Goal: Task Accomplishment & Management: Manage account settings

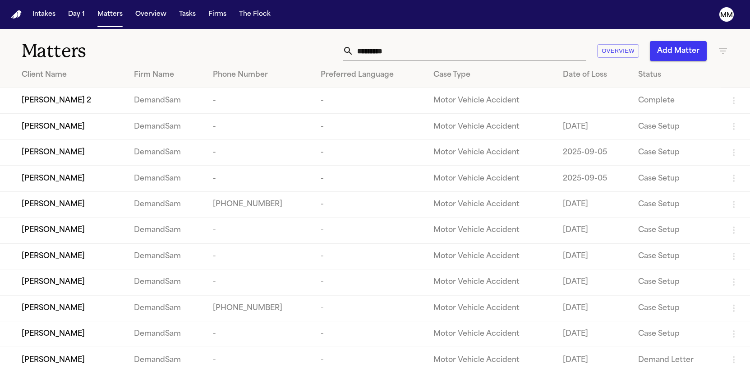
click at [47, 262] on span "[PERSON_NAME]" at bounding box center [53, 256] width 63 height 11
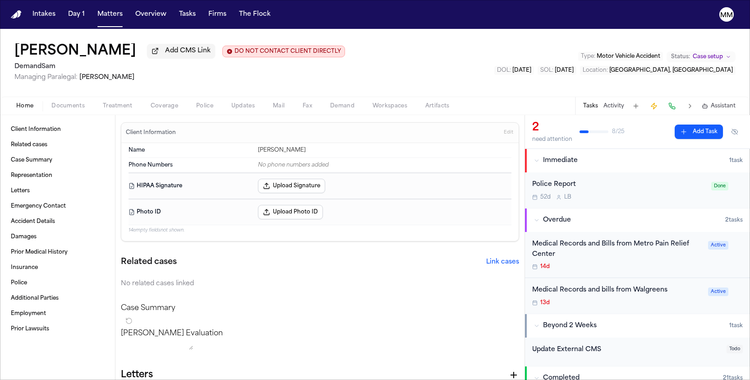
click at [64, 107] on span "Documents" at bounding box center [67, 105] width 33 height 7
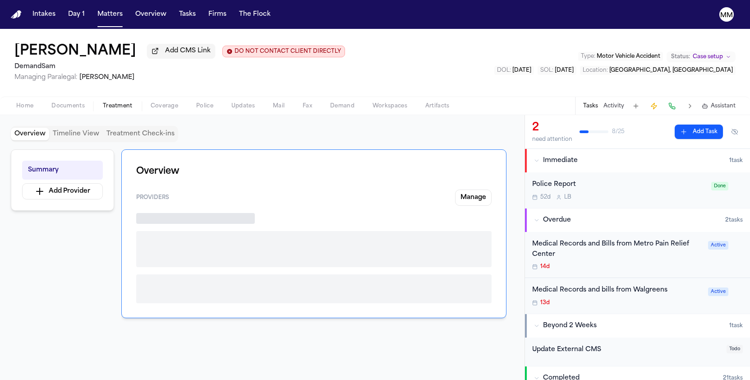
click at [112, 110] on span "Treatment" at bounding box center [118, 105] width 30 height 7
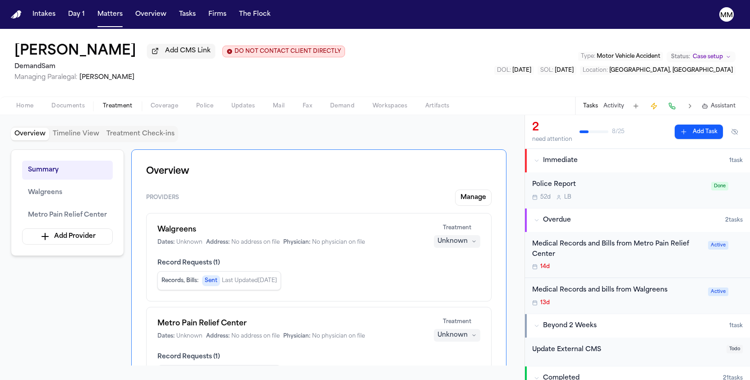
scroll to position [-1, 0]
click at [86, 138] on button "Timeline View" at bounding box center [76, 134] width 54 height 13
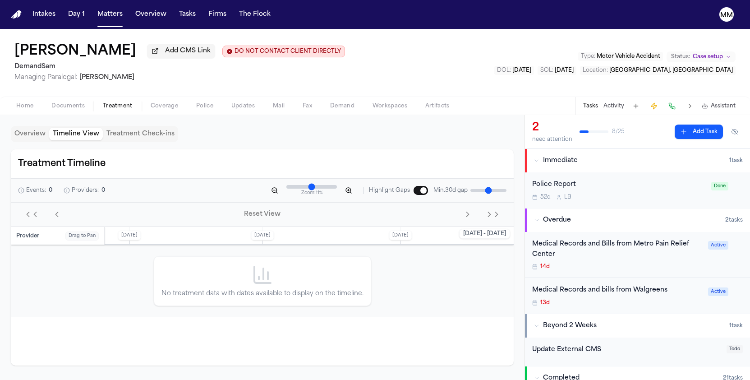
click at [111, 138] on button "Treatment Check-ins" at bounding box center [140, 134] width 75 height 13
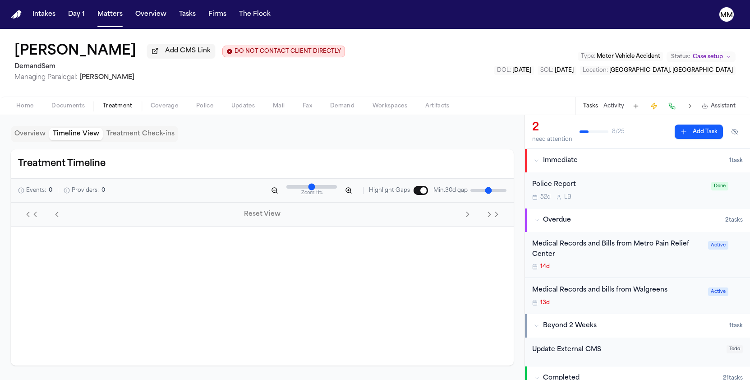
click at [82, 136] on button "Timeline View" at bounding box center [76, 134] width 54 height 13
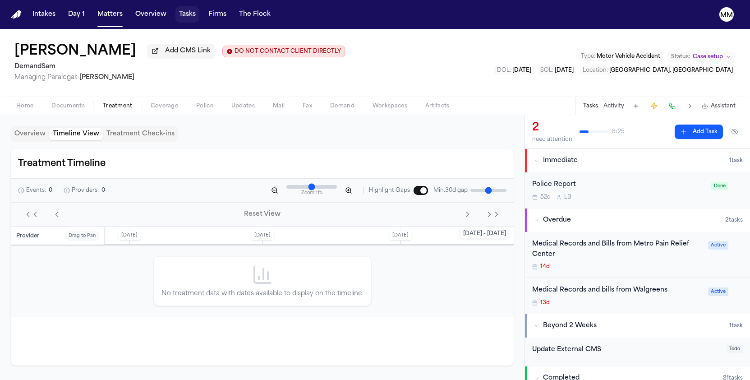
click at [190, 14] on button "Tasks" at bounding box center [187, 14] width 24 height 16
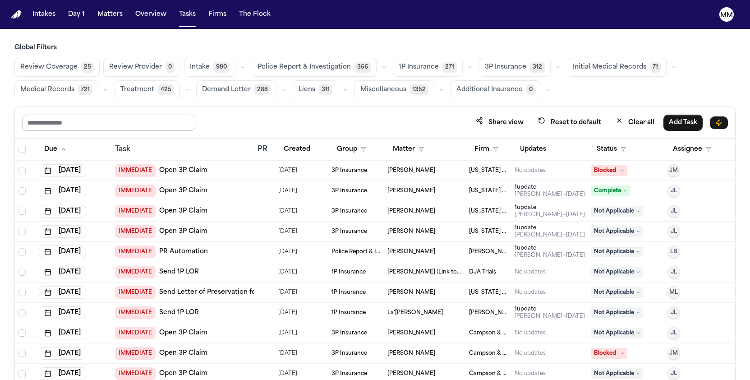
click at [148, 123] on input "text" at bounding box center [108, 123] width 173 height 16
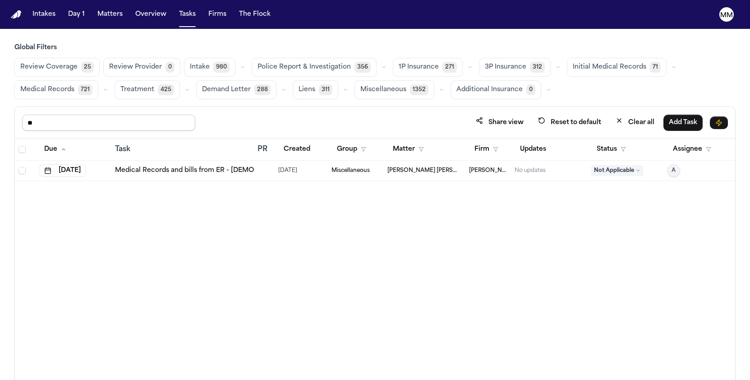
type input "*"
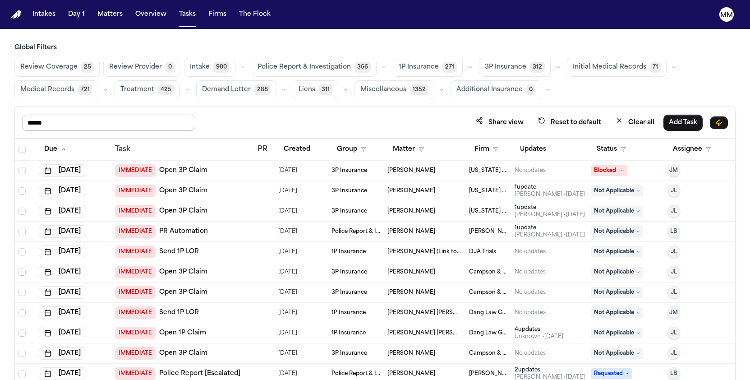
type input "******"
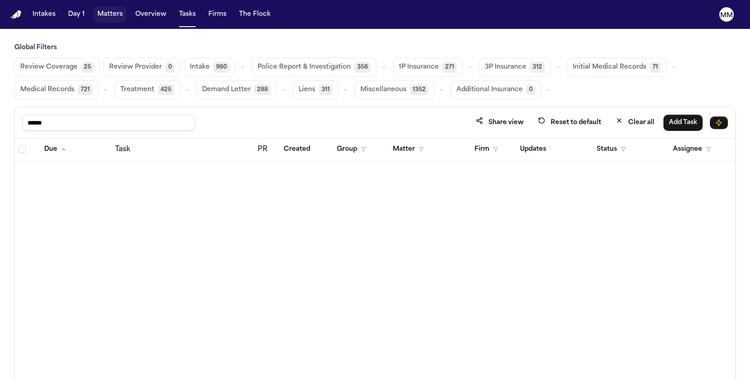
click at [110, 16] on button "Matters" at bounding box center [110, 14] width 32 height 16
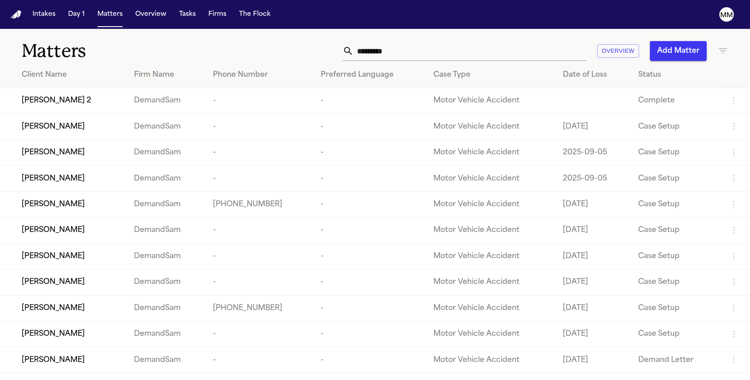
click at [159, 266] on td "DemandSam" at bounding box center [166, 256] width 79 height 26
click at [54, 262] on span "[PERSON_NAME]" at bounding box center [53, 256] width 63 height 11
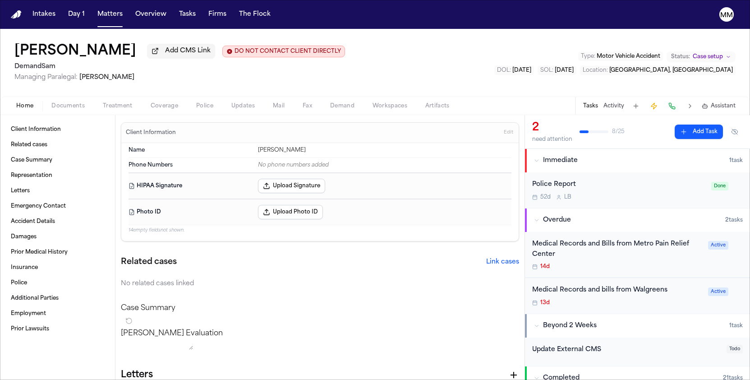
click at [67, 110] on span "Documents" at bounding box center [67, 105] width 33 height 7
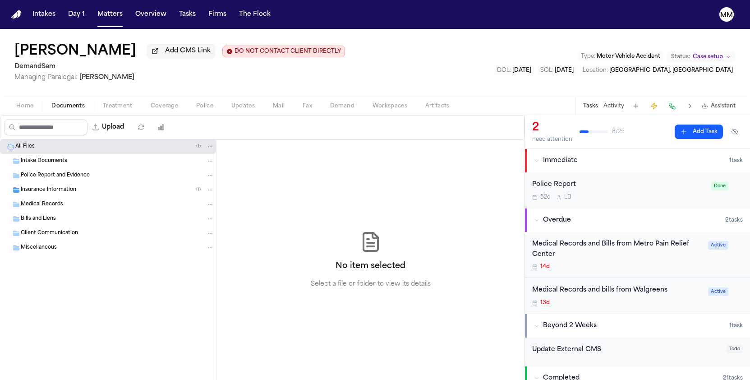
click at [18, 207] on icon "Folder: Medical Records" at bounding box center [16, 204] width 6 height 5
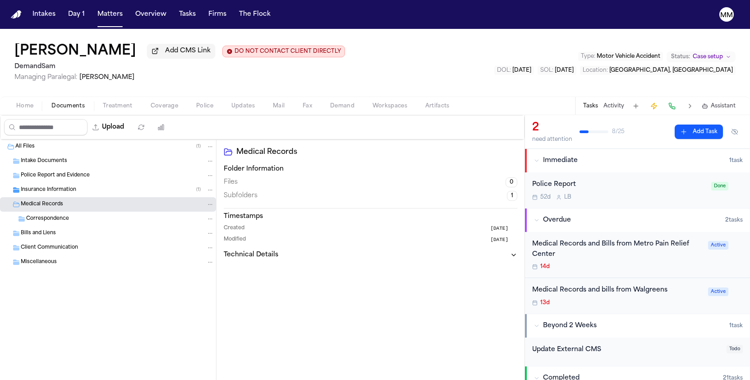
click at [546, 249] on div "Medical Records and Bills from Metro Pain Relief Center" at bounding box center [617, 249] width 170 height 21
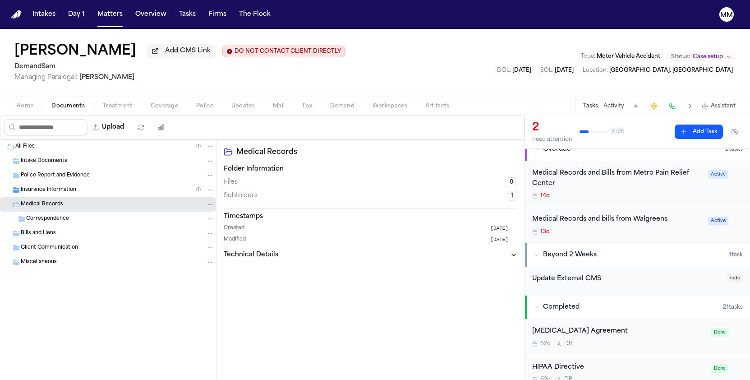
scroll to position [72, 0]
click at [536, 257] on div "Beyond 2 Weeks" at bounding box center [631, 253] width 195 height 9
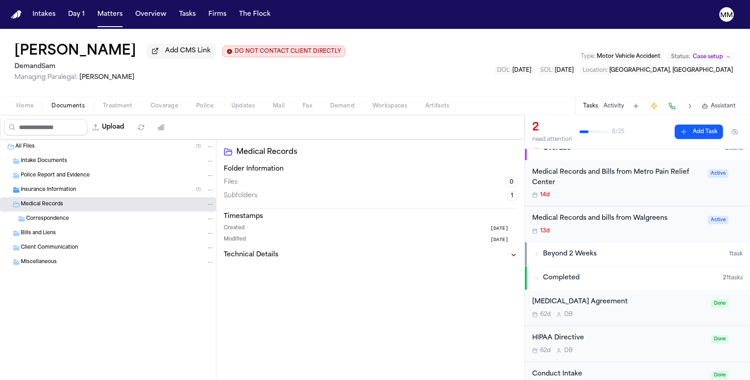
click at [536, 256] on icon "button" at bounding box center [536, 253] width 5 height 5
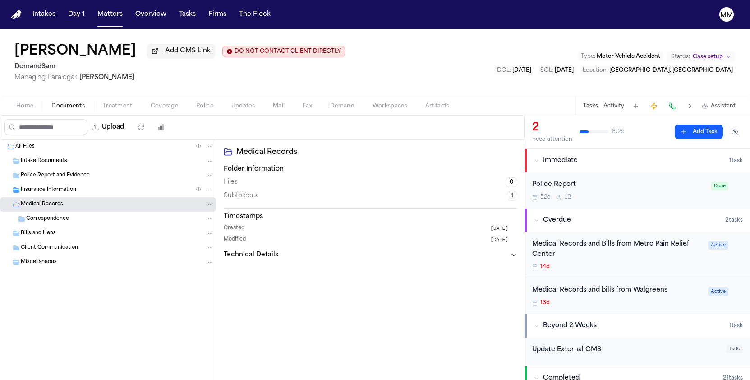
scroll to position [0, 0]
click at [561, 161] on span "Immediate" at bounding box center [560, 160] width 35 height 9
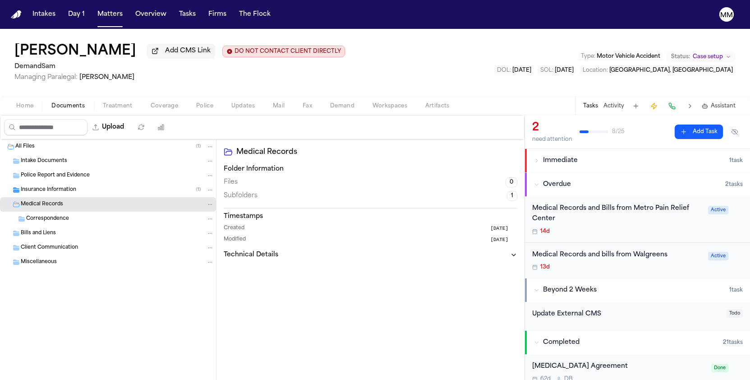
click at [561, 161] on span "Immediate" at bounding box center [560, 160] width 35 height 9
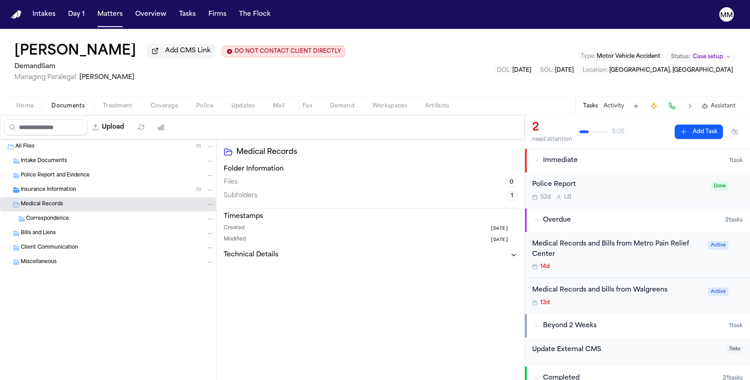
click at [64, 109] on span "Documents" at bounding box center [67, 105] width 33 height 7
click at [37, 174] on span "Police Report and Evidence" at bounding box center [55, 176] width 69 height 8
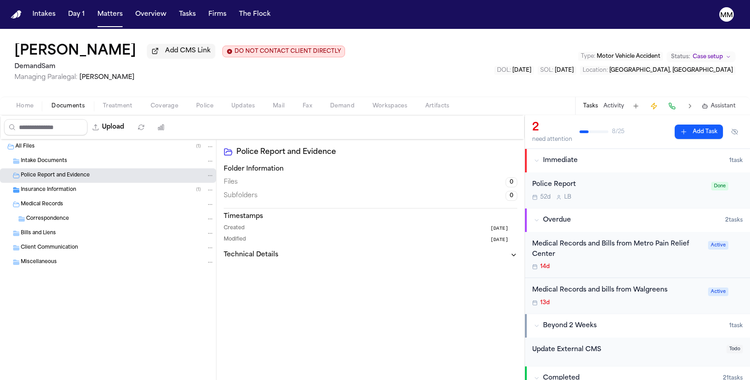
click at [33, 178] on span "Police Report and Evidence" at bounding box center [55, 176] width 69 height 8
click at [32, 179] on div "Police Report and Evidence" at bounding box center [117, 175] width 193 height 8
click at [201, 110] on span "Police" at bounding box center [204, 105] width 17 height 7
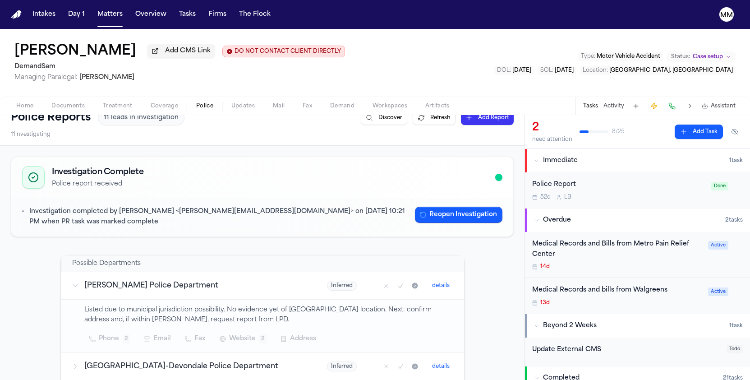
scroll to position [12, 0]
click at [74, 285] on icon at bounding box center [75, 285] width 7 height 7
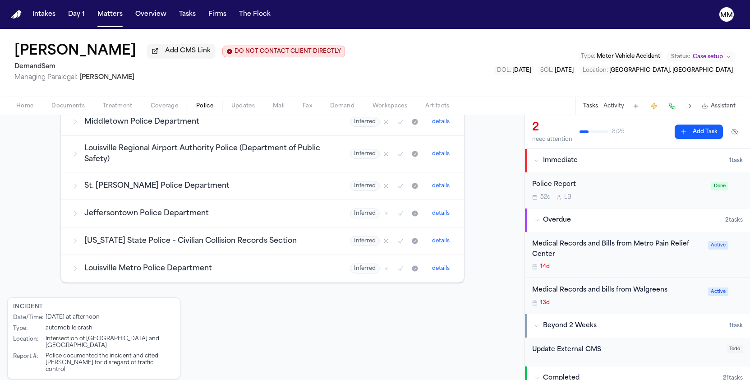
scroll to position [340, 0]
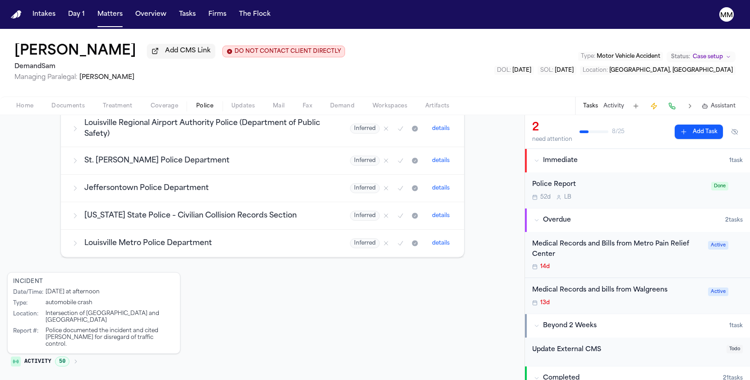
click at [76, 243] on icon at bounding box center [75, 243] width 2 height 5
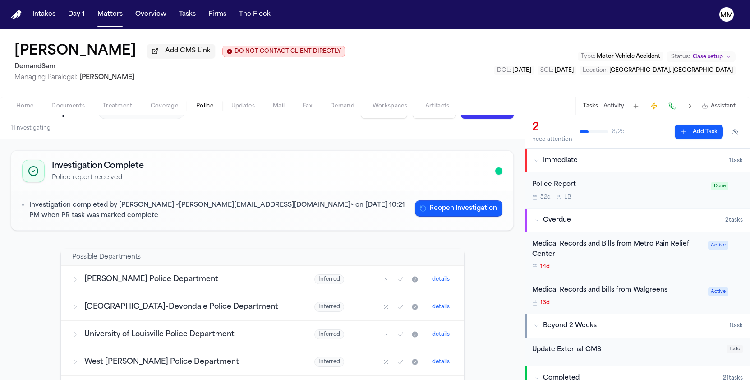
scroll to position [0, 0]
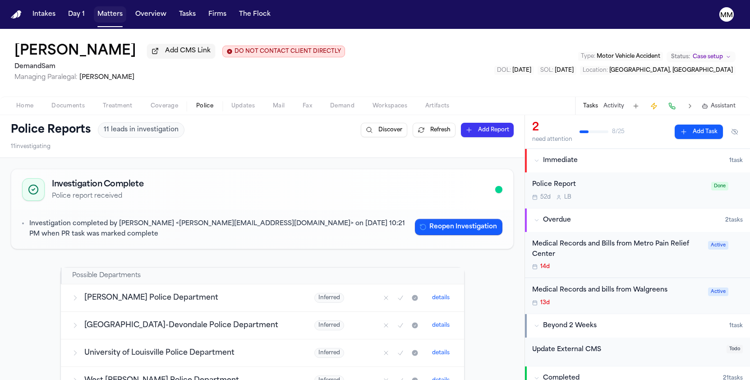
click at [108, 16] on button "Matters" at bounding box center [110, 14] width 32 height 16
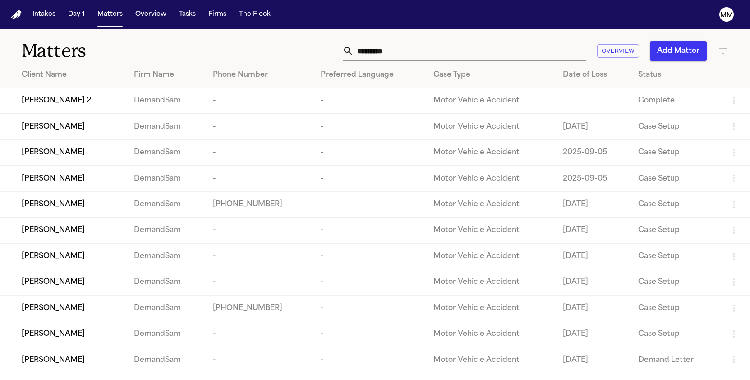
click at [65, 130] on span "[PERSON_NAME]" at bounding box center [53, 126] width 63 height 11
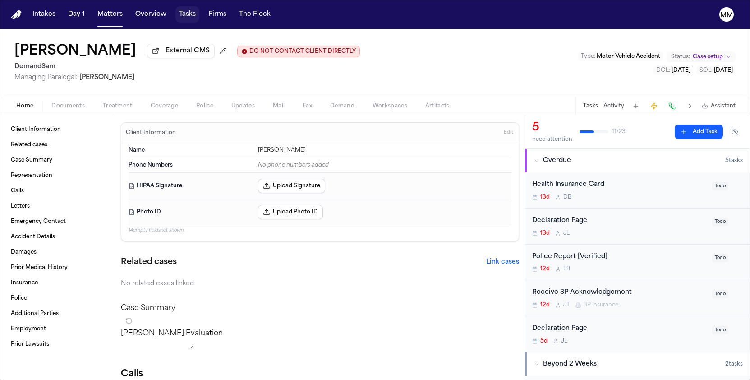
click at [178, 15] on button "Tasks" at bounding box center [187, 14] width 24 height 16
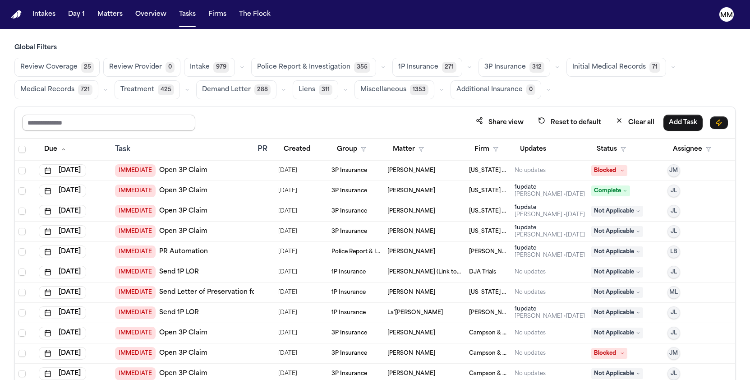
click at [69, 125] on input "text" at bounding box center [108, 123] width 173 height 16
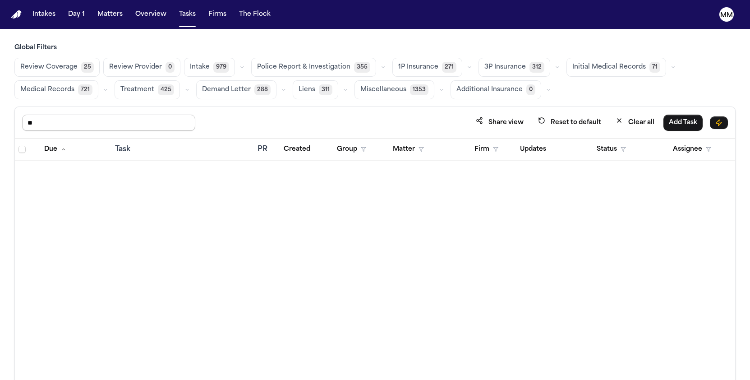
type input "*"
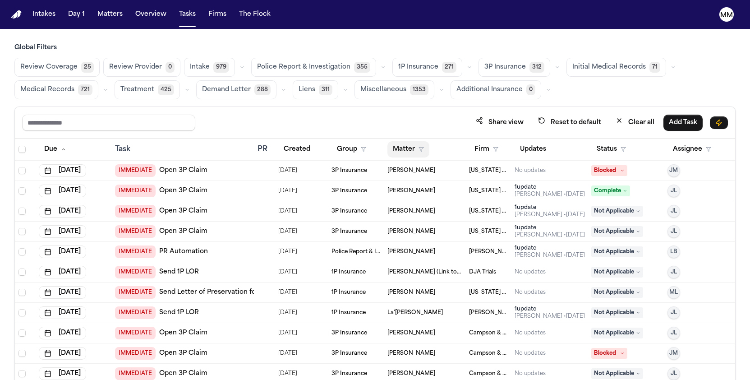
click at [409, 151] on button "Matter" at bounding box center [408, 149] width 42 height 16
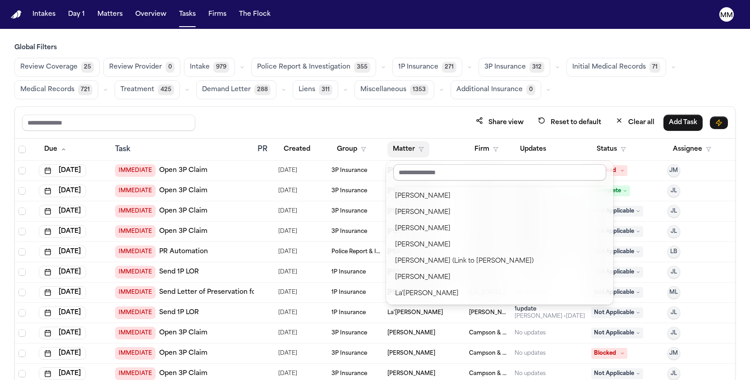
click at [401, 174] on input "text" at bounding box center [499, 172] width 213 height 16
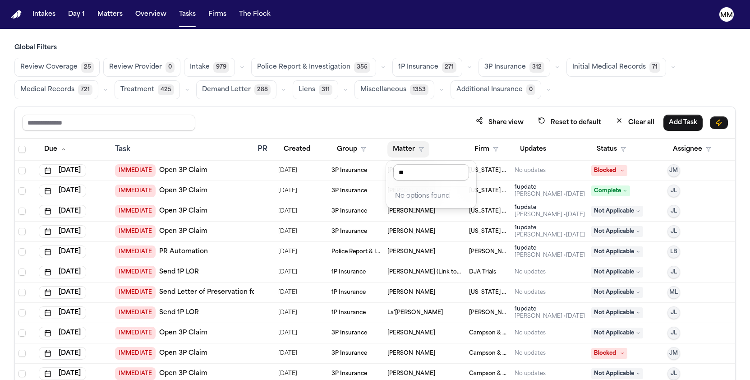
type input "*"
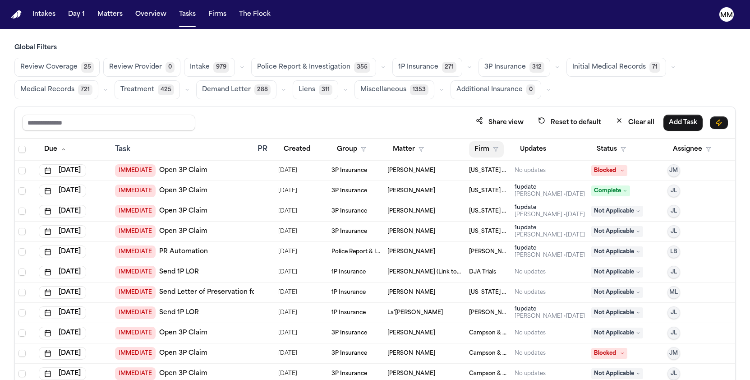
click at [483, 150] on button "Firm" at bounding box center [486, 149] width 35 height 16
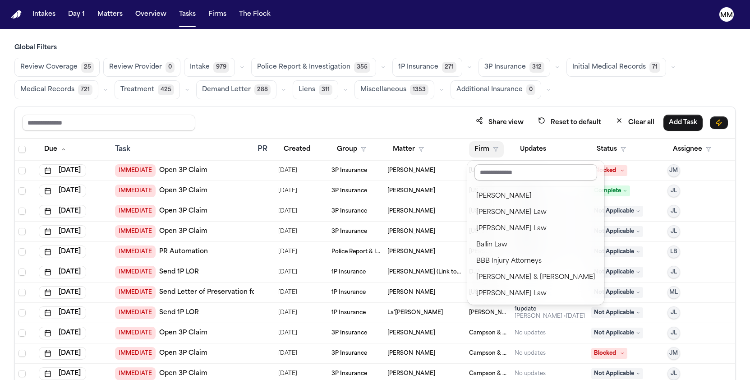
click at [492, 177] on input "text" at bounding box center [535, 172] width 123 height 16
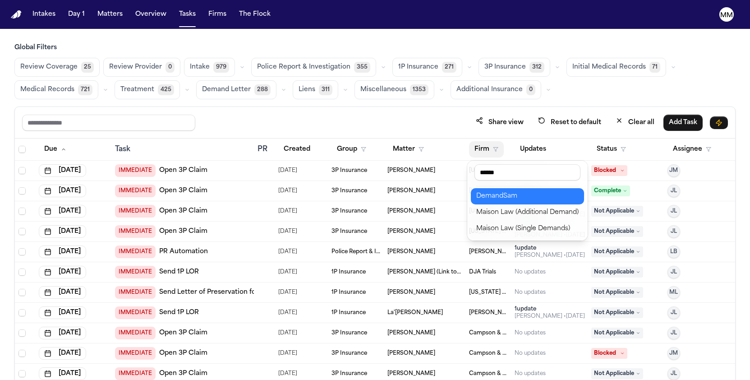
type input "******"
click at [509, 200] on div "DemandSam" at bounding box center [527, 196] width 102 height 11
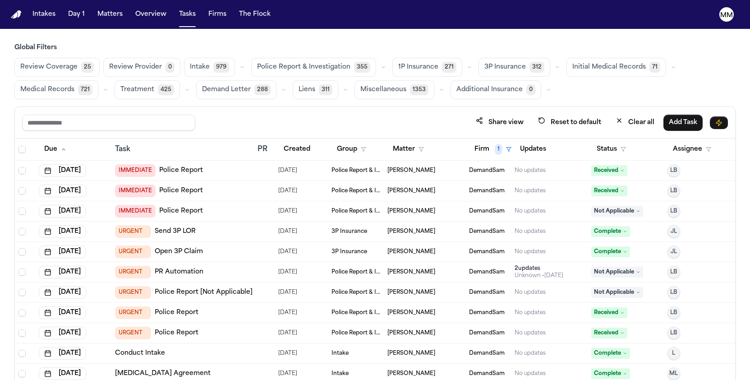
click at [129, 173] on span "IMMEDIATE" at bounding box center [135, 170] width 41 height 13
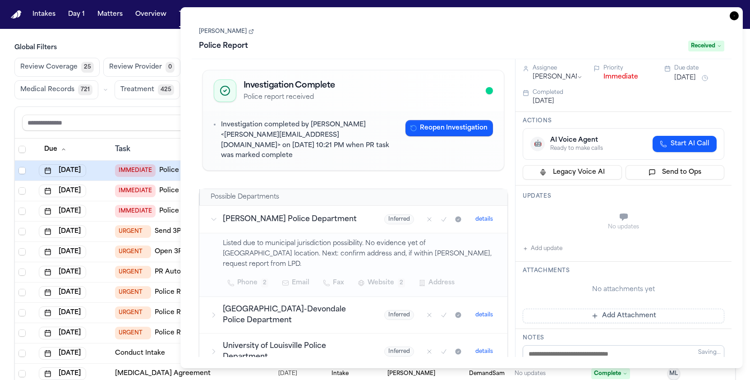
click at [618, 74] on button "Immediate" at bounding box center [620, 77] width 35 height 9
click at [616, 77] on button "Normal" at bounding box center [614, 77] width 23 height 9
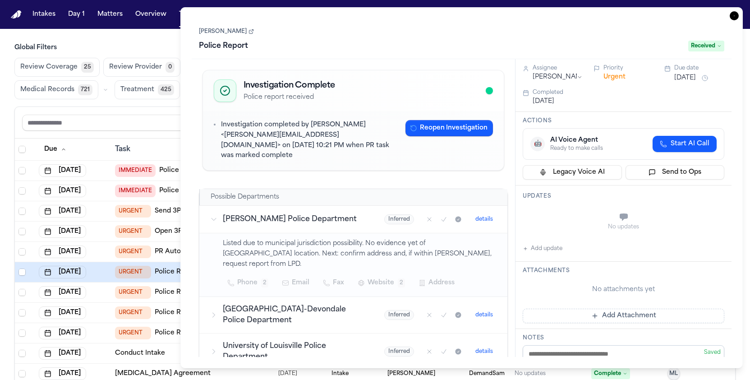
click at [616, 76] on button "Urgent" at bounding box center [614, 77] width 22 height 9
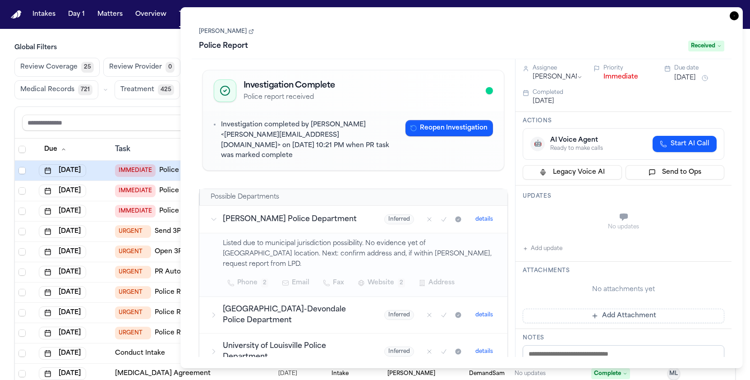
click at [616, 78] on button "Immediate" at bounding box center [620, 77] width 35 height 9
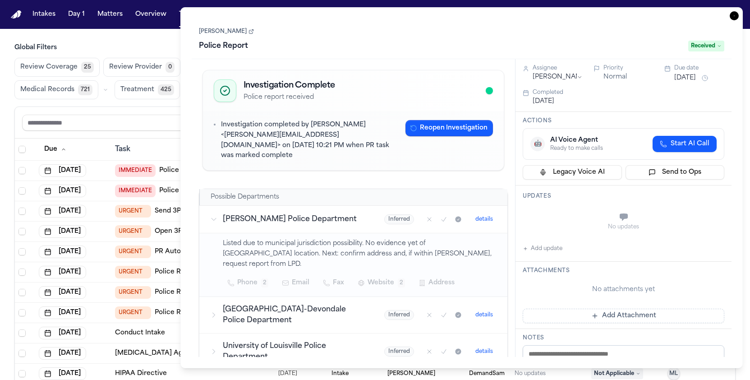
click at [345, 19] on div "Kendale Ancrum Police Report Received" at bounding box center [462, 38] width 540 height 41
click at [735, 15] on icon "button" at bounding box center [734, 15] width 1 height 1
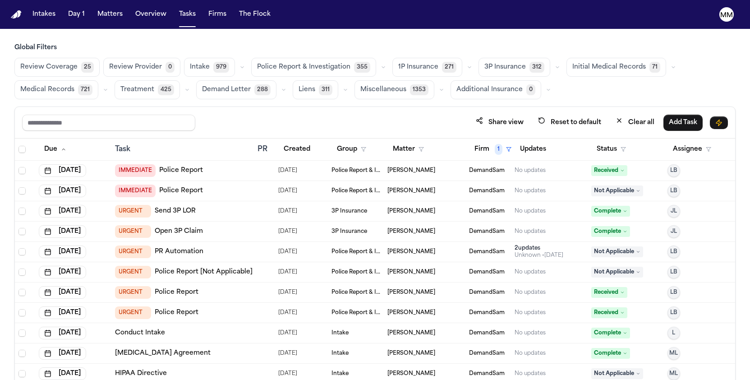
click at [163, 166] on link "Police Report" at bounding box center [181, 170] width 44 height 9
click at [126, 174] on span "IMMEDIATE" at bounding box center [135, 170] width 41 height 13
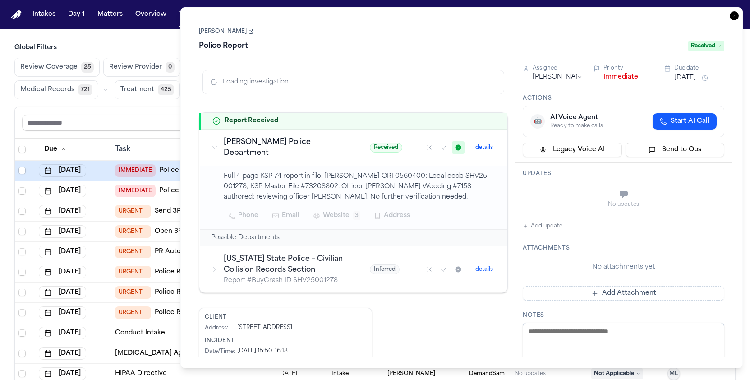
click at [631, 78] on button "Immediate" at bounding box center [620, 77] width 35 height 9
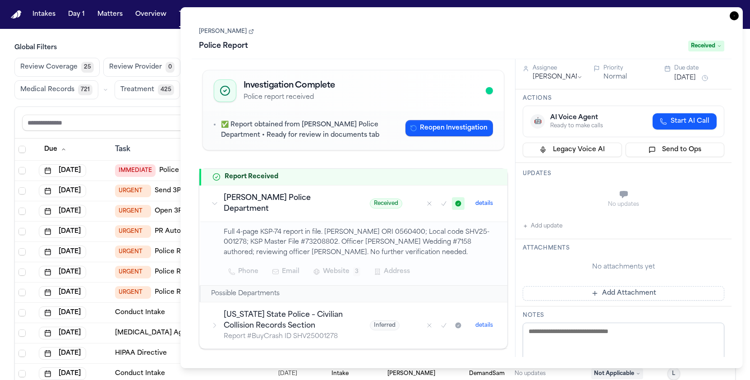
click at [735, 17] on icon "button" at bounding box center [734, 15] width 9 height 9
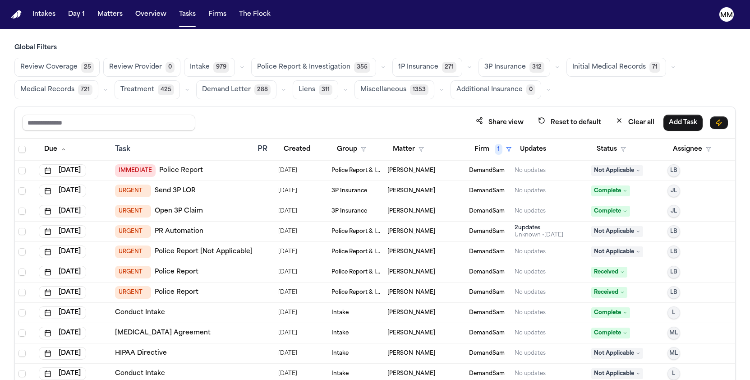
click at [349, 171] on span "Police Report & Investigation" at bounding box center [355, 170] width 49 height 7
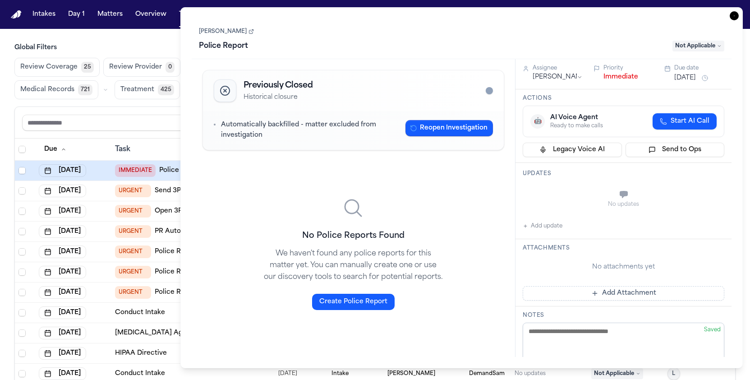
click at [733, 15] on icon "button" at bounding box center [734, 15] width 9 height 9
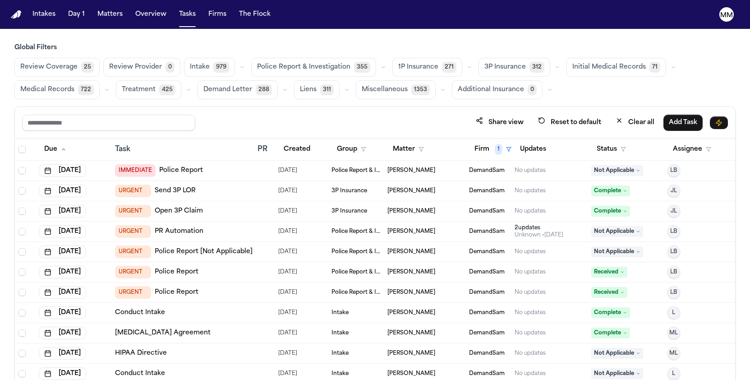
click at [179, 171] on link "Police Report" at bounding box center [181, 170] width 44 height 9
click at [142, 171] on span "IMMEDIATE" at bounding box center [135, 170] width 41 height 13
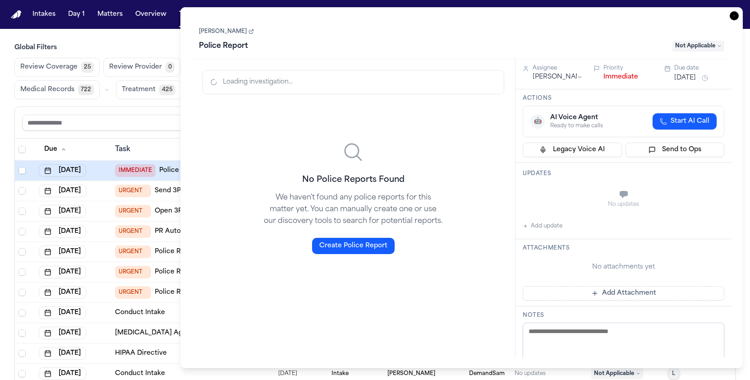
click at [611, 80] on button "Immediate" at bounding box center [620, 77] width 35 height 9
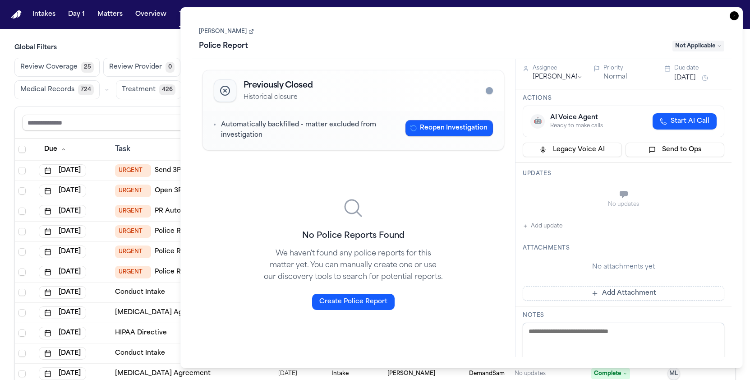
click at [735, 14] on icon "button" at bounding box center [734, 15] width 9 height 9
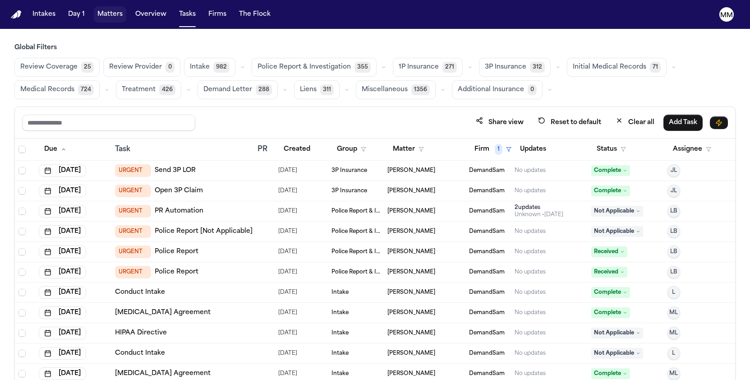
click at [107, 18] on button "Matters" at bounding box center [110, 14] width 32 height 16
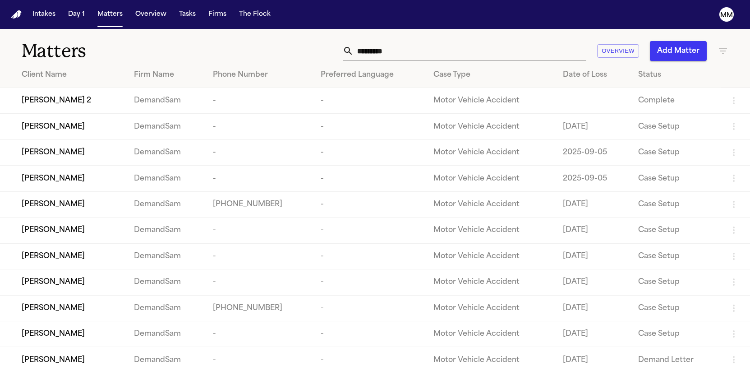
click at [75, 101] on span "[PERSON_NAME] 2" at bounding box center [56, 100] width 69 height 11
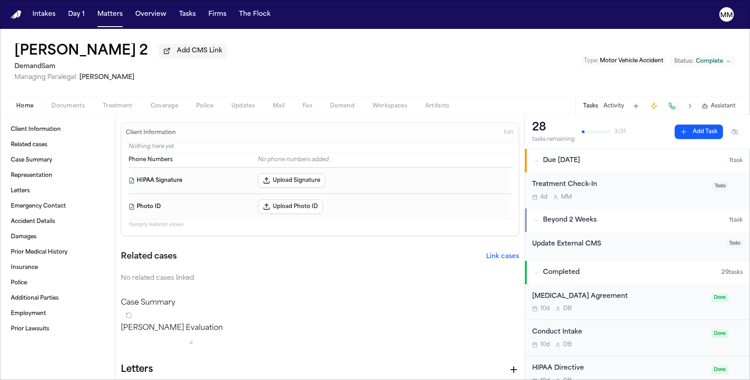
click at [69, 110] on span "Documents" at bounding box center [67, 105] width 33 height 7
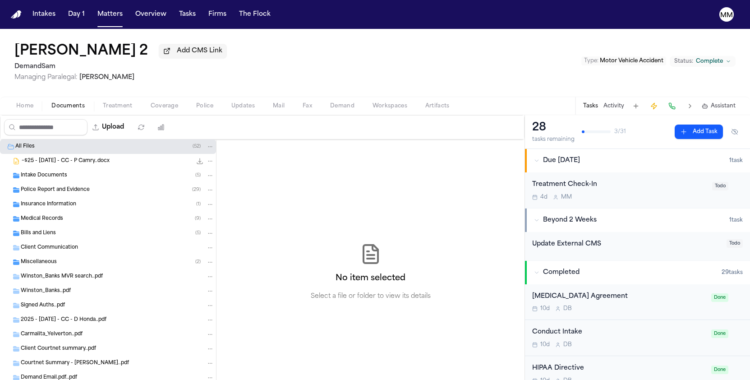
click at [38, 179] on span "Intake Documents" at bounding box center [44, 176] width 46 height 8
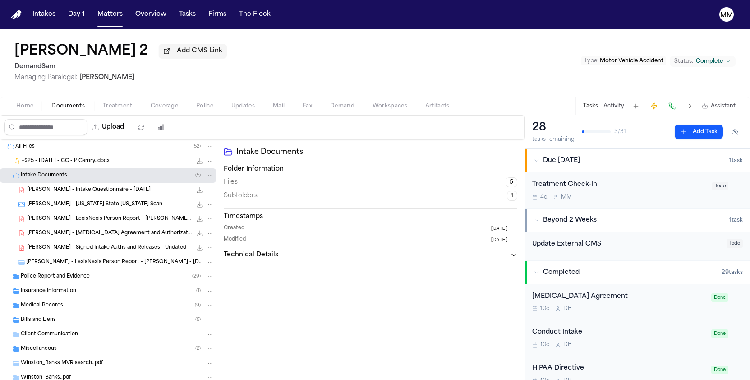
click at [40, 189] on span "C. Yelverton - Intake Questionnaire - 7.5.25" at bounding box center [89, 190] width 124 height 8
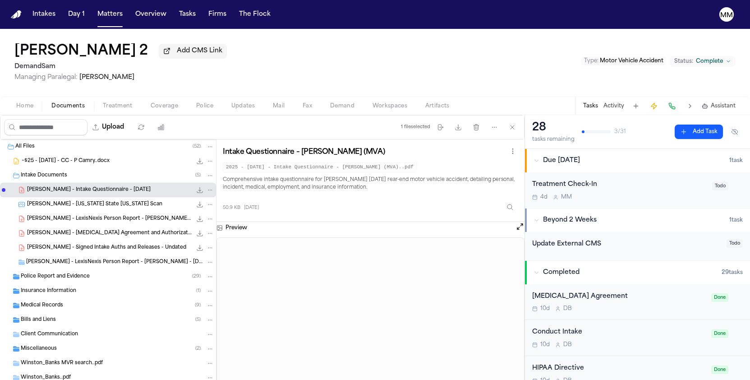
click at [26, 309] on span "Medical Records" at bounding box center [42, 306] width 42 height 8
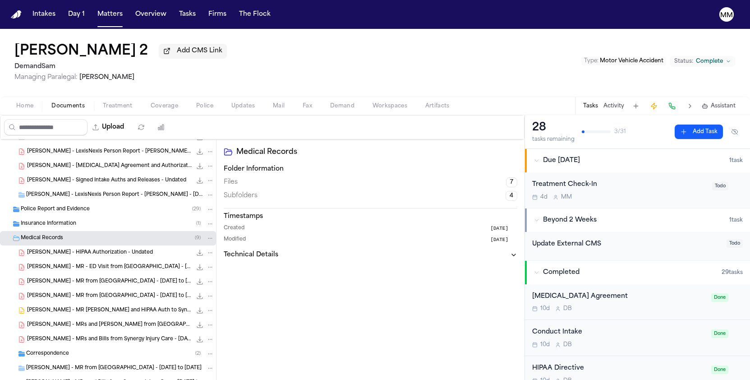
scroll to position [66, 0]
click at [103, 17] on button "Matters" at bounding box center [110, 14] width 32 height 16
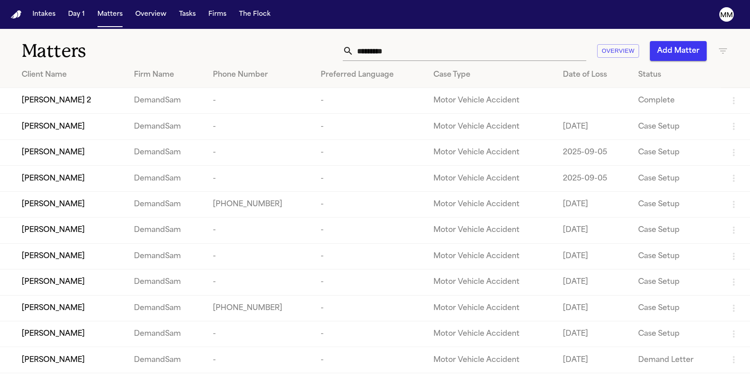
click at [45, 262] on span "[PERSON_NAME]" at bounding box center [53, 256] width 63 height 11
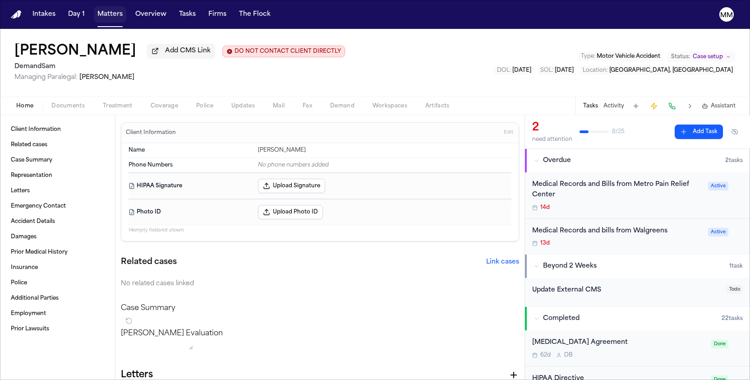
click at [103, 18] on button "Matters" at bounding box center [110, 14] width 32 height 16
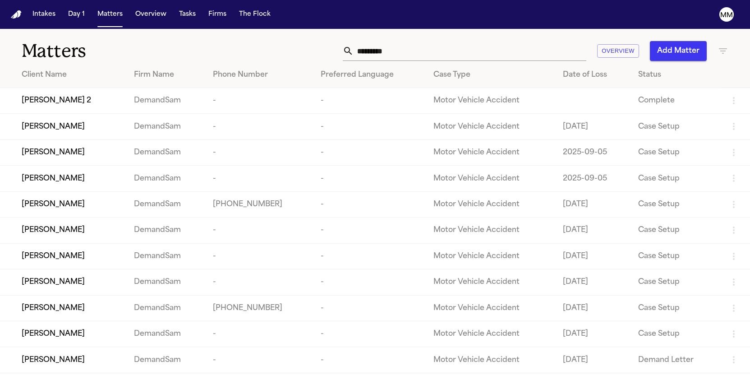
click at [59, 129] on span "[PERSON_NAME]" at bounding box center [53, 126] width 63 height 11
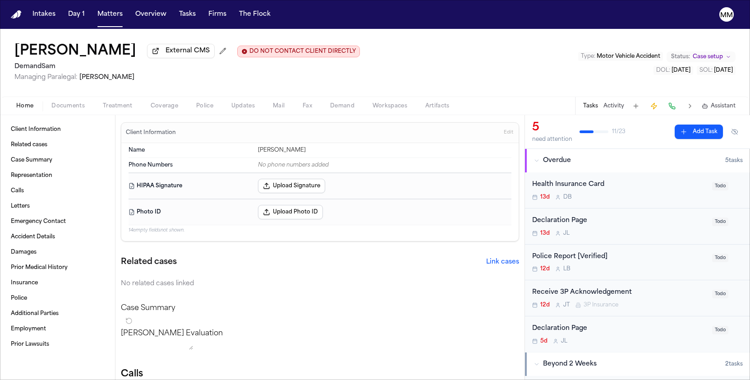
click at [74, 110] on span "Documents" at bounding box center [67, 105] width 33 height 7
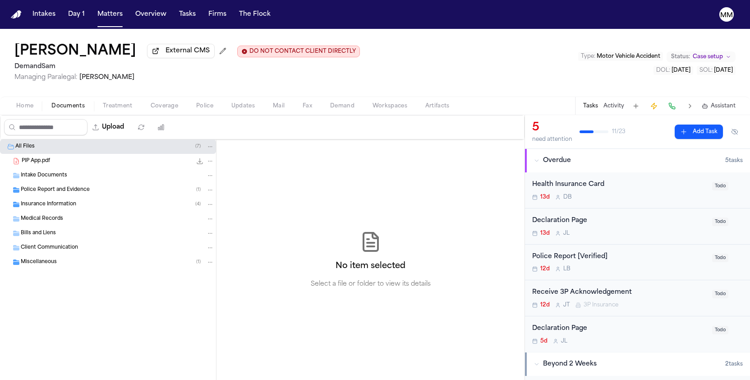
click at [39, 179] on span "Intake Documents" at bounding box center [44, 176] width 46 height 8
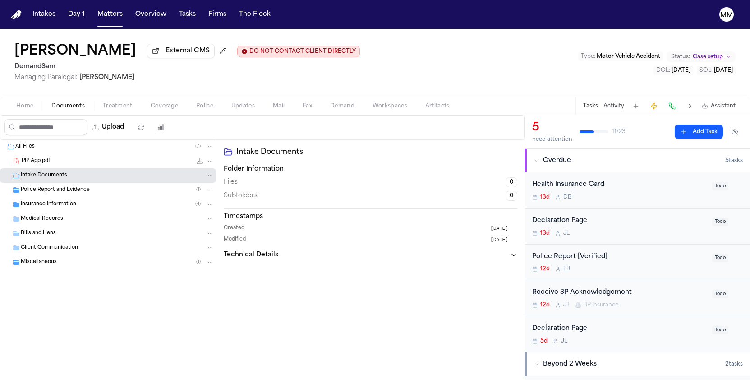
click at [41, 164] on span "PIP App.pdf" at bounding box center [36, 161] width 28 height 8
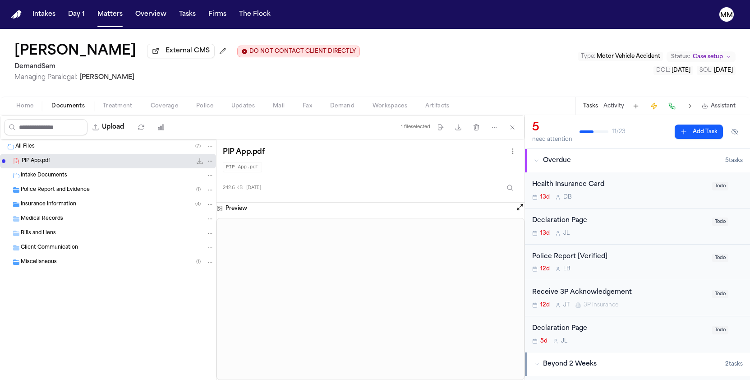
click at [55, 262] on span "Miscellaneous" at bounding box center [39, 262] width 36 height 8
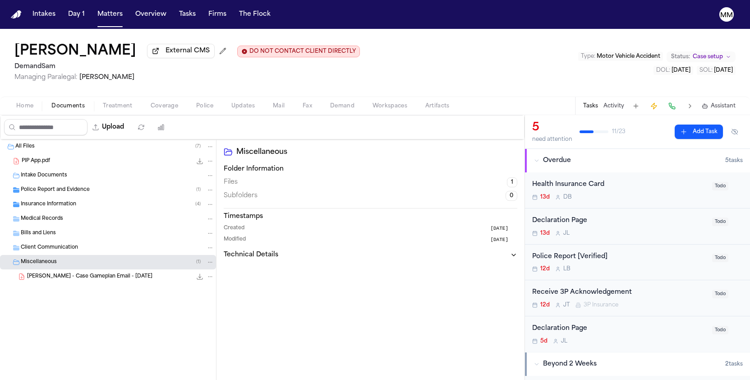
click at [56, 278] on span "R. Mears - Case Gameplan Email - 9.29.25" at bounding box center [89, 277] width 125 height 8
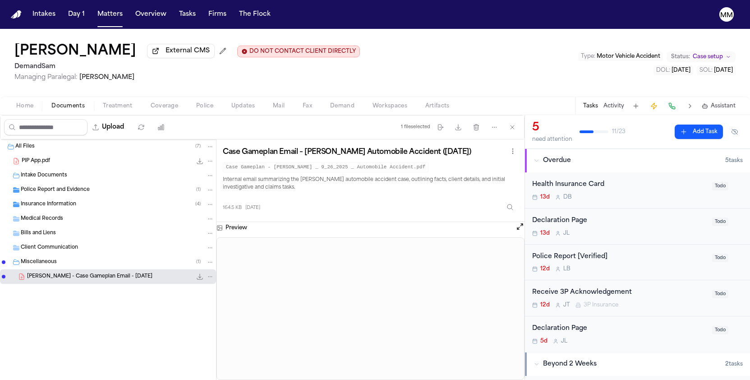
click at [41, 266] on span "Miscellaneous" at bounding box center [39, 262] width 36 height 8
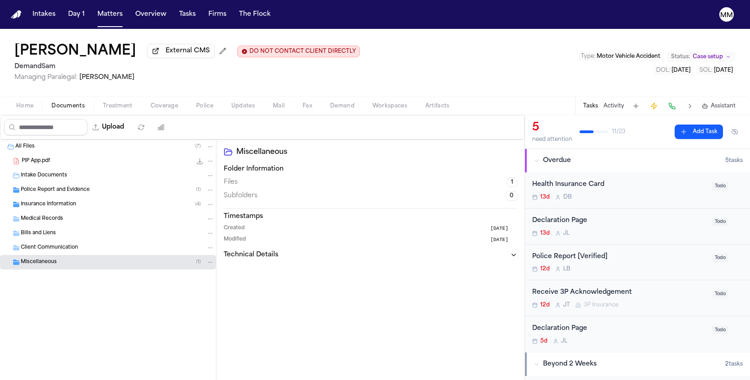
click at [38, 263] on span "Miscellaneous" at bounding box center [39, 262] width 36 height 8
click at [55, 280] on span "R. Mears - Case Gameplan Email - 9.29.25" at bounding box center [89, 277] width 125 height 8
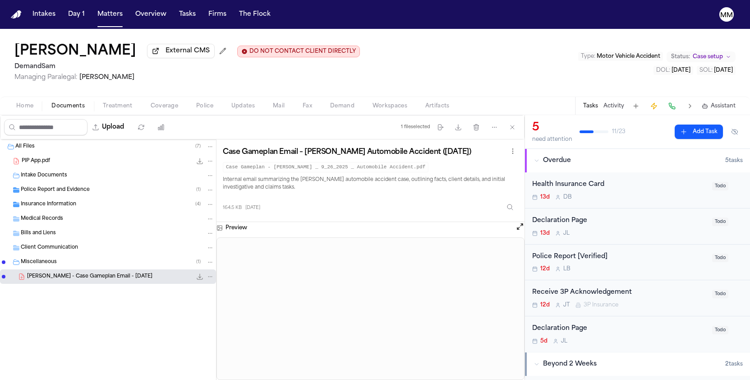
scroll to position [0, 0]
click at [517, 228] on button "Open preview" at bounding box center [519, 226] width 9 height 9
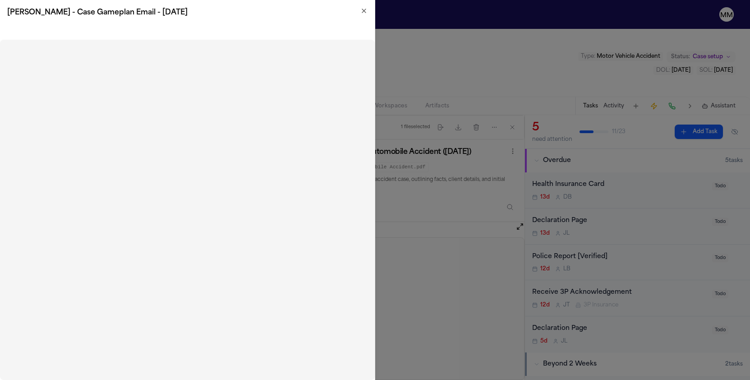
click at [365, 12] on icon "button" at bounding box center [364, 11] width 4 height 4
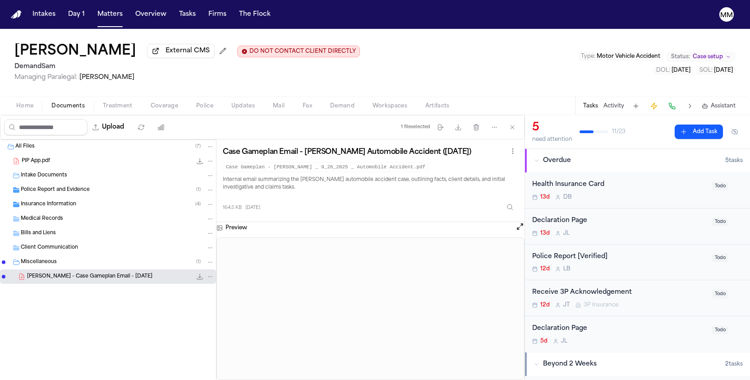
click at [54, 208] on span "Insurance Information" at bounding box center [48, 205] width 55 height 8
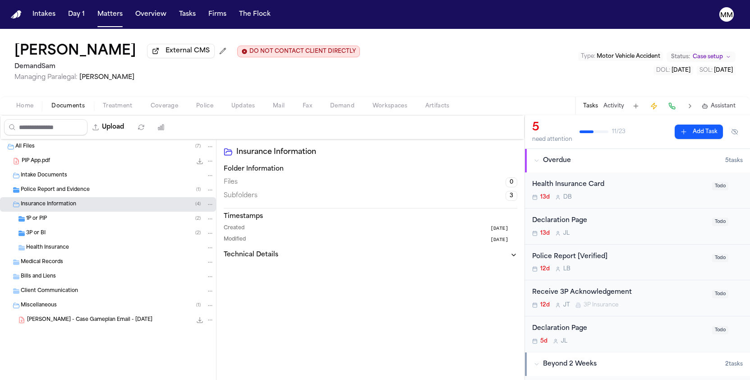
click at [41, 221] on span "1P or PIP" at bounding box center [36, 219] width 21 height 8
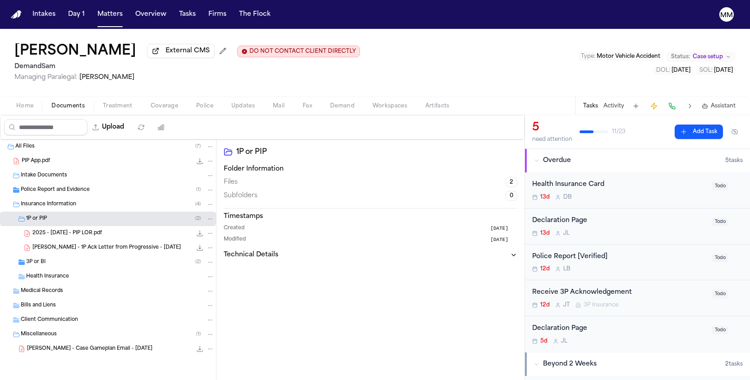
click at [49, 233] on span "2025 - 10.01.2025 - PIP LOR.pdf" at bounding box center [66, 234] width 69 height 8
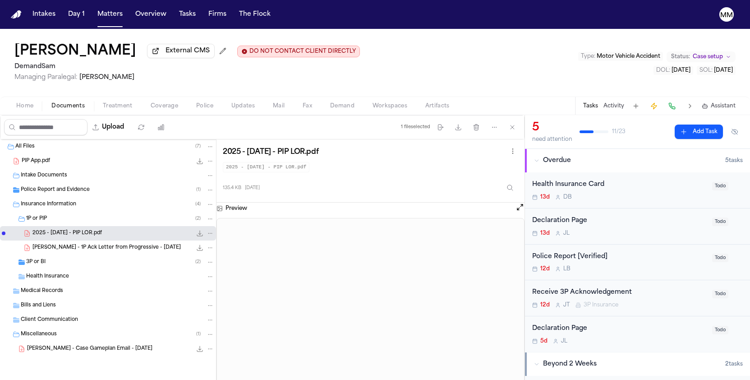
drag, startPoint x: 80, startPoint y: 250, endPoint x: 89, endPoint y: 253, distance: 9.8
click at [80, 250] on span "R. Mears - 1P Ack Letter from Progressive - 10.7.25" at bounding box center [106, 248] width 148 height 8
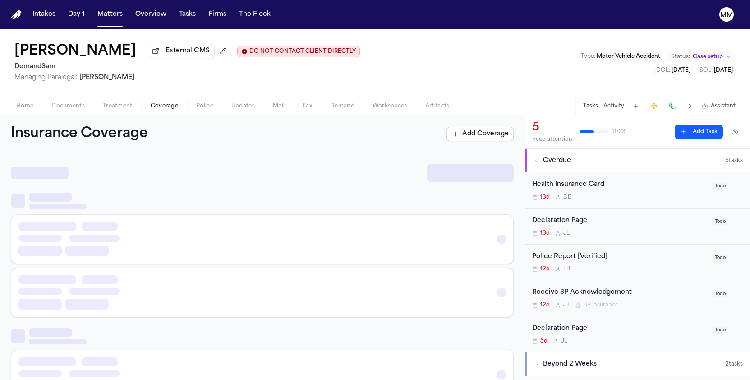
click at [163, 107] on span "Coverage" at bounding box center [165, 105] width 28 height 7
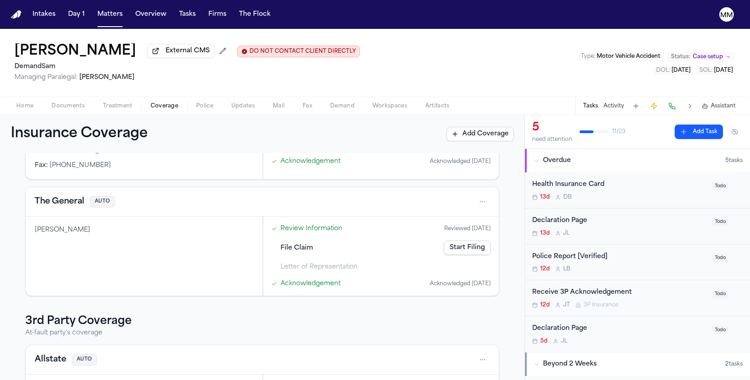
scroll to position [197, 0]
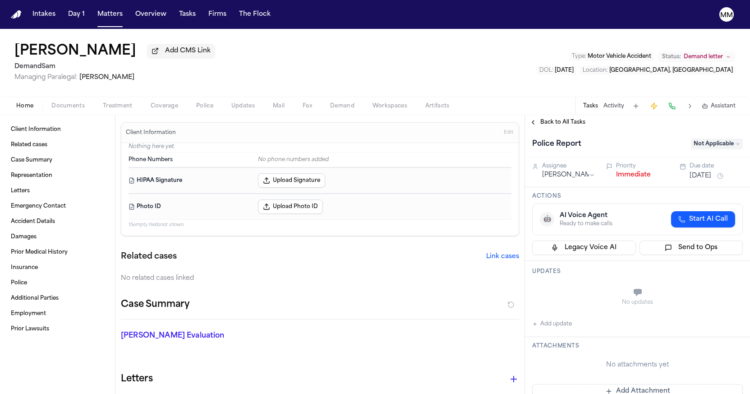
click at [207, 106] on span "Police" at bounding box center [204, 105] width 17 height 7
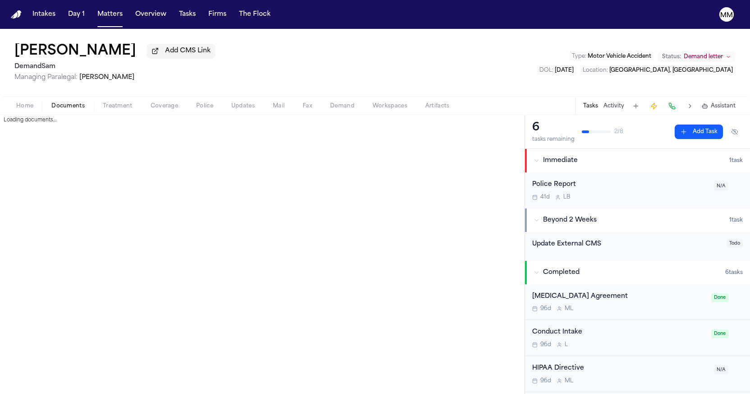
drag, startPoint x: 68, startPoint y: 110, endPoint x: 68, endPoint y: 116, distance: 6.8
click at [68, 110] on span "Documents" at bounding box center [67, 105] width 33 height 7
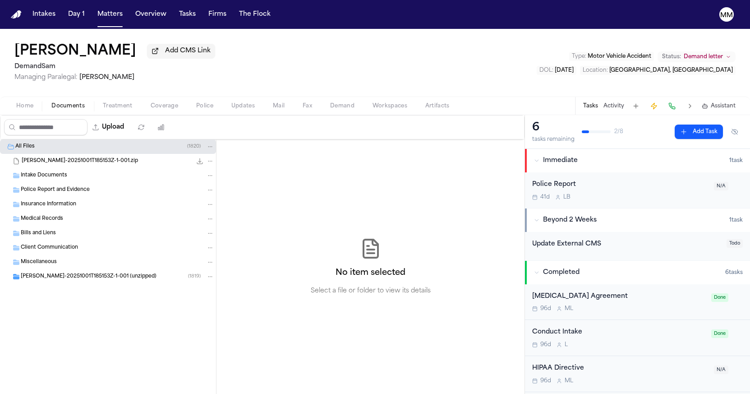
click at [75, 278] on span "Carmalita Yelverton-20251001T185153Z-1-001 (unzipped)" at bounding box center [89, 277] width 136 height 8
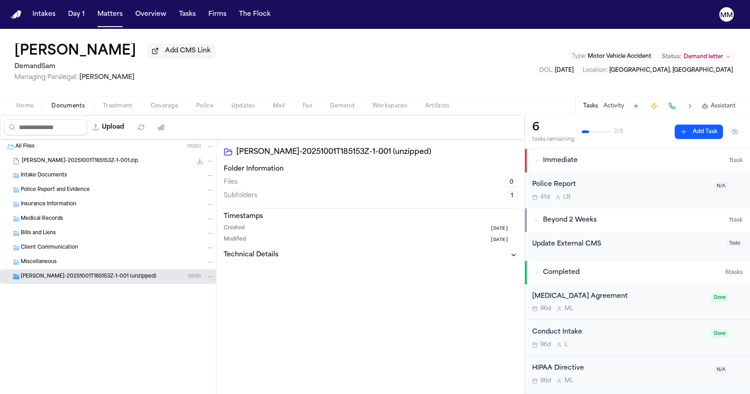
click at [75, 278] on span "Carmalita Yelverton-20251001T185153Z-1-001 (unzipped)" at bounding box center [89, 277] width 136 height 8
click at [55, 294] on span "[PERSON_NAME]" at bounding box center [48, 291] width 44 height 8
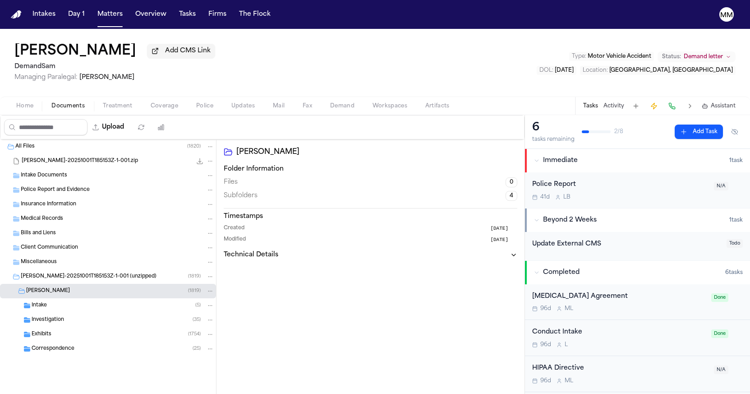
click at [31, 282] on div "Carmalita Yelverton-20251001T185153Z-1-001 (unzipped) ( 1819 )" at bounding box center [108, 276] width 216 height 14
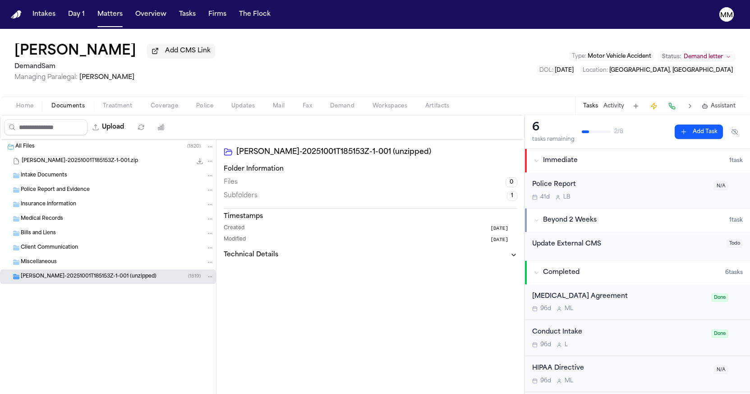
click at [39, 282] on div "Carmalita Yelverton-20251001T185153Z-1-001 (unzipped) ( 1819 )" at bounding box center [108, 276] width 216 height 14
click at [40, 306] on span "Intake" at bounding box center [39, 306] width 15 height 8
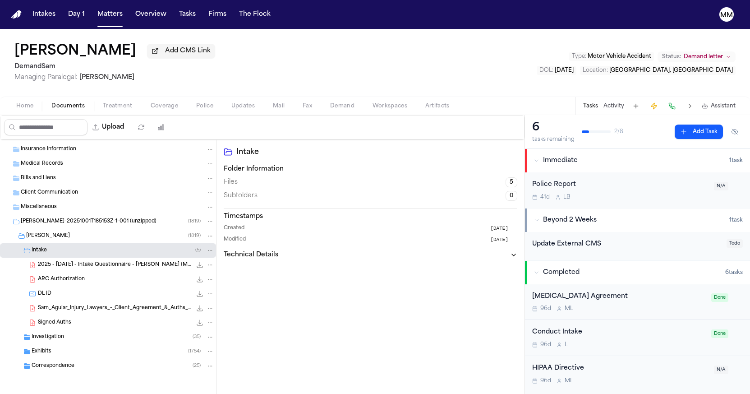
click at [92, 263] on span "2025 - 7.5.25 - Intake Questionnaire - Carmalita Yelverton (MVA)" at bounding box center [115, 265] width 154 height 8
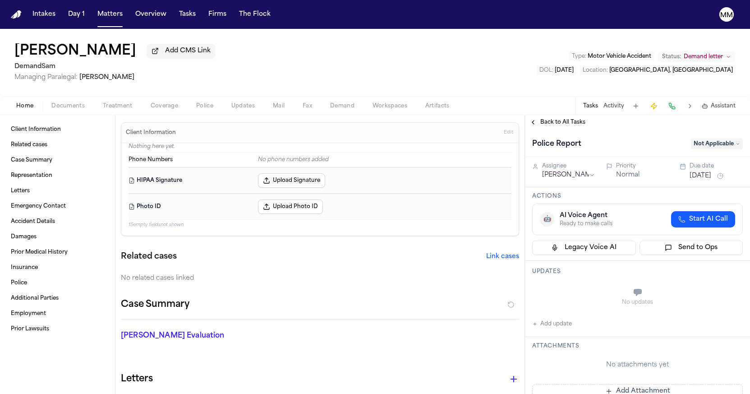
click at [23, 108] on span "Home" at bounding box center [24, 105] width 17 height 7
click at [541, 126] on span "Back to All Tasks" at bounding box center [562, 122] width 45 height 7
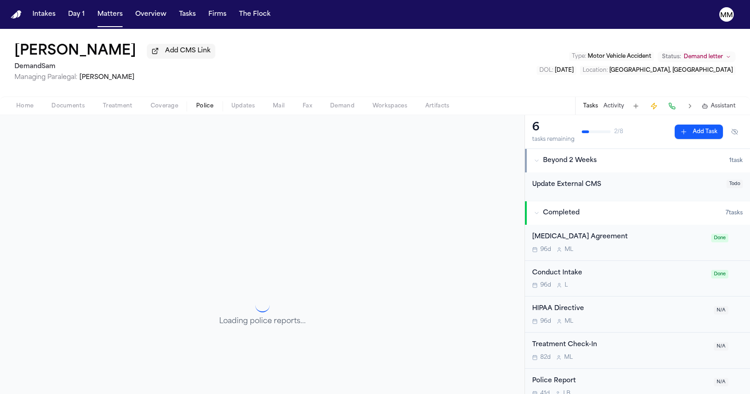
click at [198, 110] on span "Police" at bounding box center [204, 105] width 17 height 7
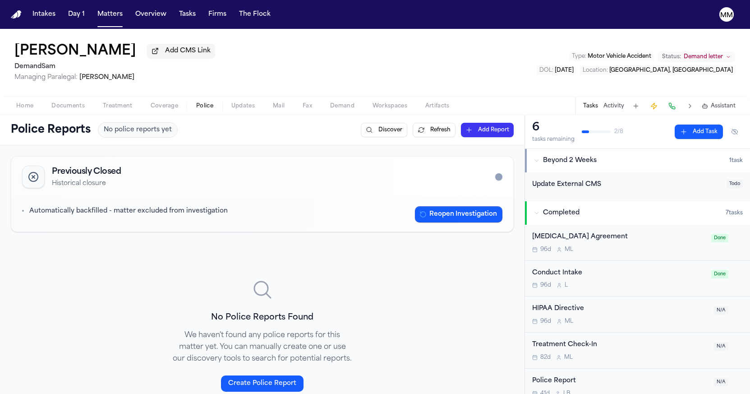
click at [169, 110] on span "Coverage" at bounding box center [165, 105] width 28 height 7
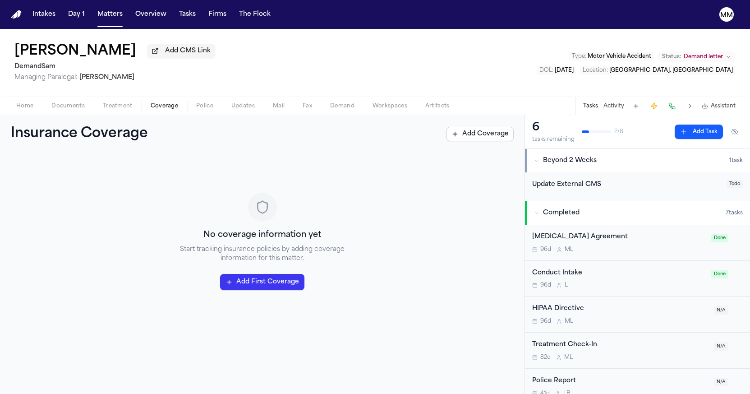
click at [126, 110] on span "Treatment" at bounding box center [118, 105] width 30 height 7
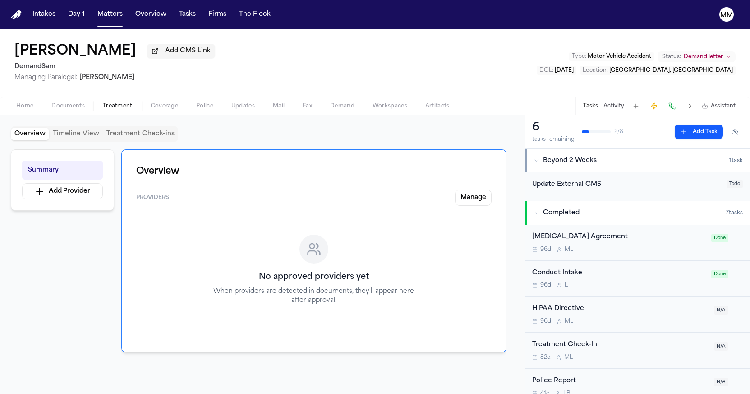
click at [76, 109] on span "Documents" at bounding box center [67, 105] width 33 height 7
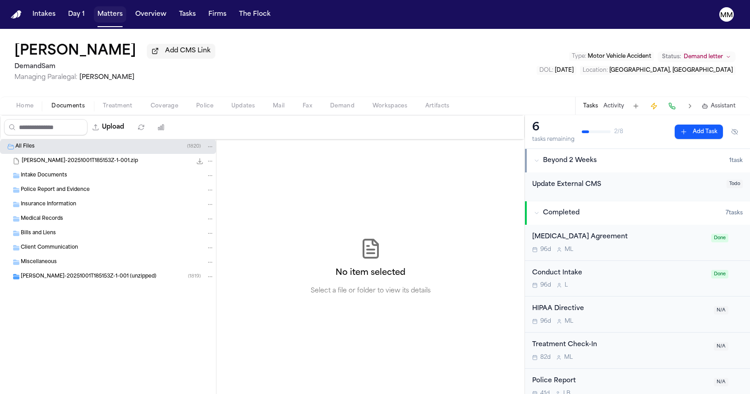
click at [117, 14] on button "Matters" at bounding box center [110, 14] width 32 height 16
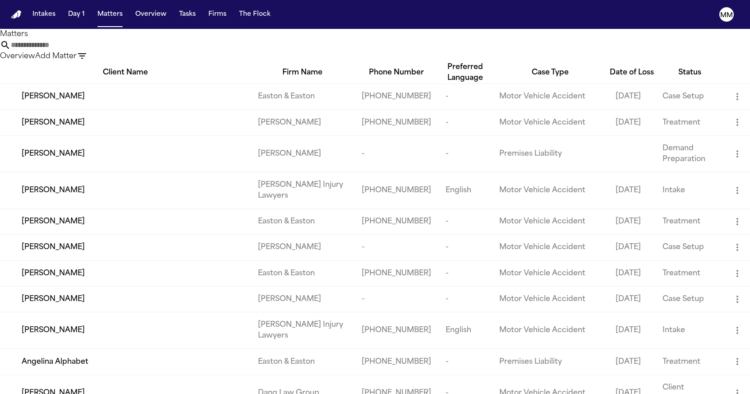
click at [83, 50] on input "text" at bounding box center [47, 45] width 72 height 11
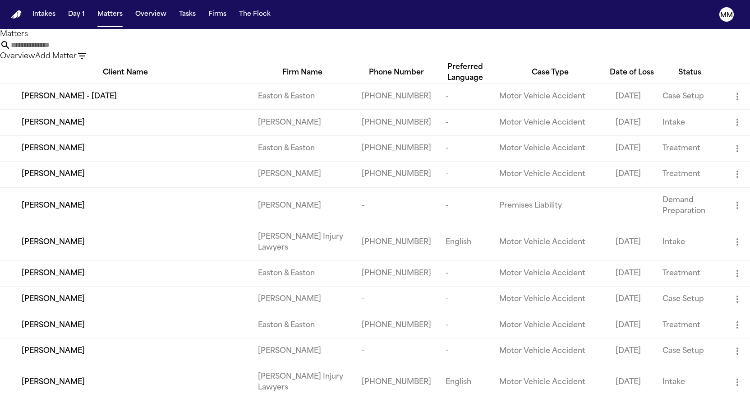
click at [83, 51] on input "text" at bounding box center [47, 45] width 72 height 11
click at [314, 48] on div "Overview Add Matter" at bounding box center [375, 51] width 750 height 22
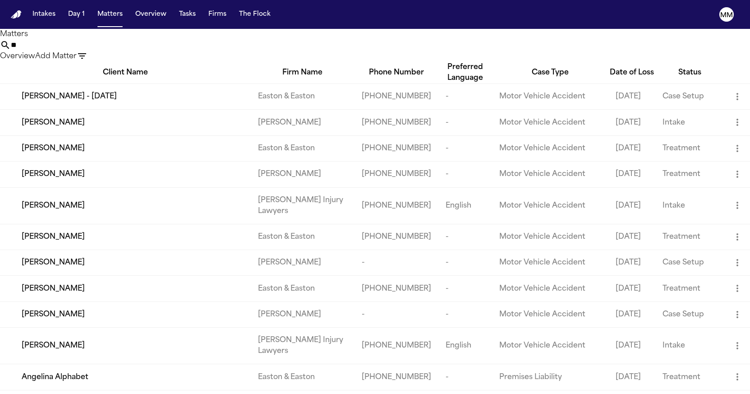
type input "*"
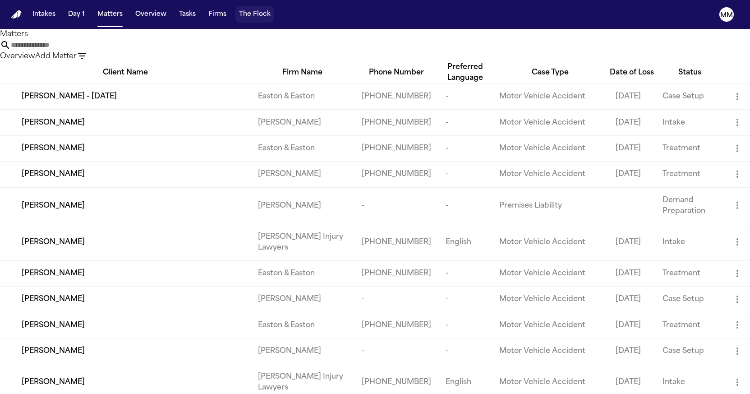
click at [262, 19] on button "The Flock" at bounding box center [254, 14] width 39 height 16
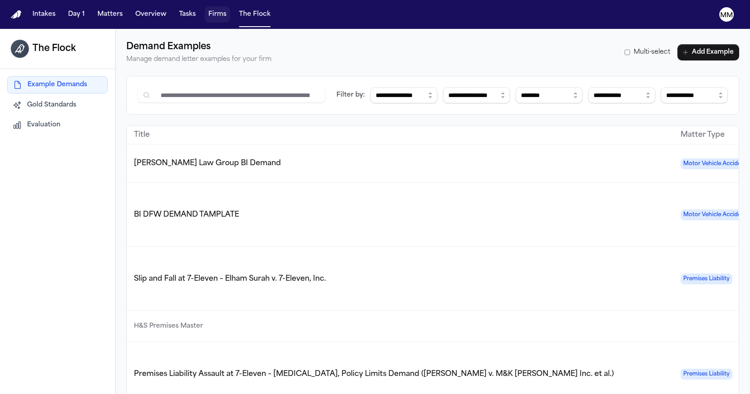
click at [207, 17] on button "Firms" at bounding box center [217, 14] width 25 height 16
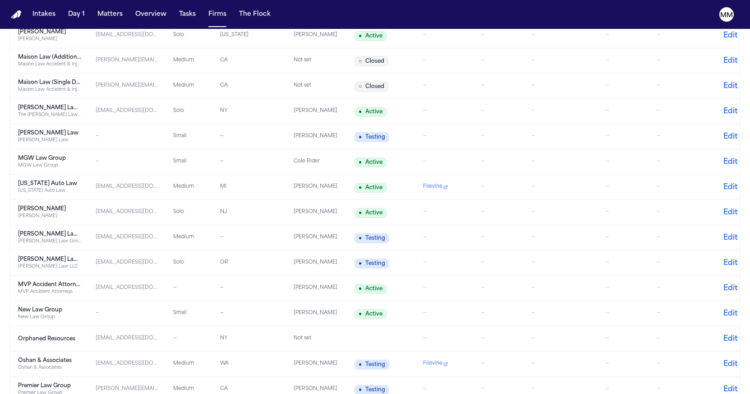
scroll to position [1314, 0]
click at [56, 285] on div "MVP Accident Attorneys" at bounding box center [49, 284] width 63 height 7
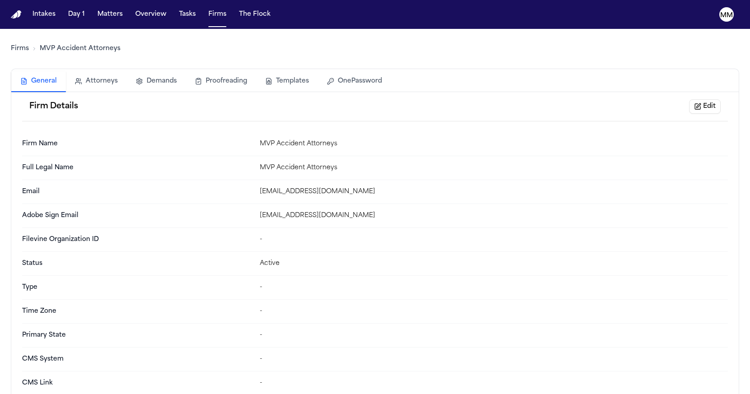
click at [285, 81] on button "Templates" at bounding box center [287, 81] width 62 height 20
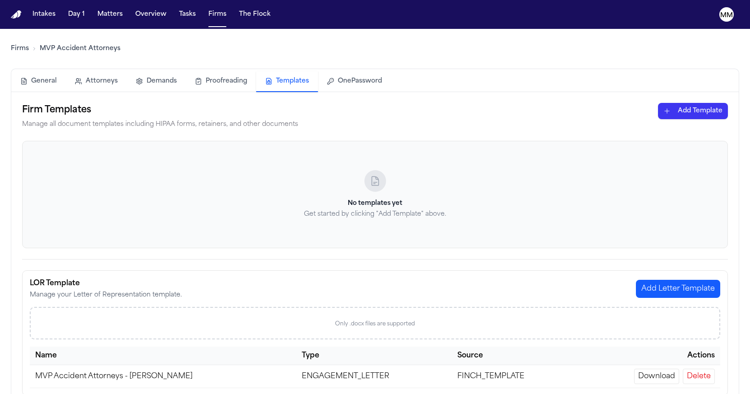
click at [54, 86] on button "General" at bounding box center [38, 81] width 55 height 20
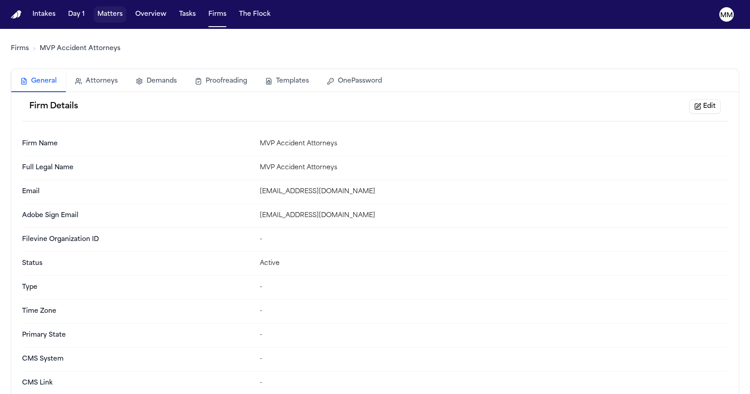
click at [116, 16] on button "Matters" at bounding box center [110, 14] width 32 height 16
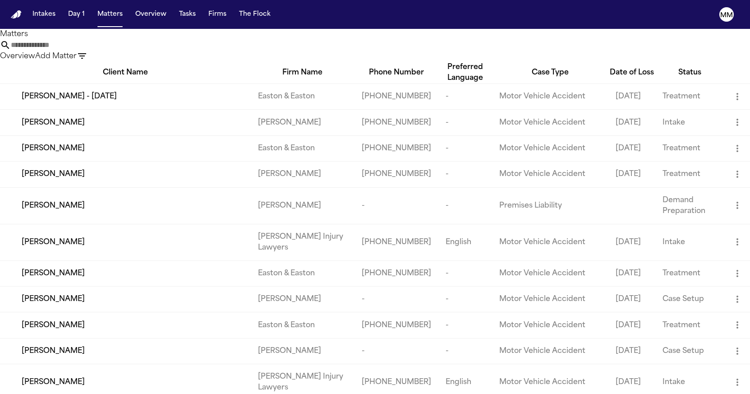
click at [83, 51] on input "text" at bounding box center [47, 45] width 72 height 11
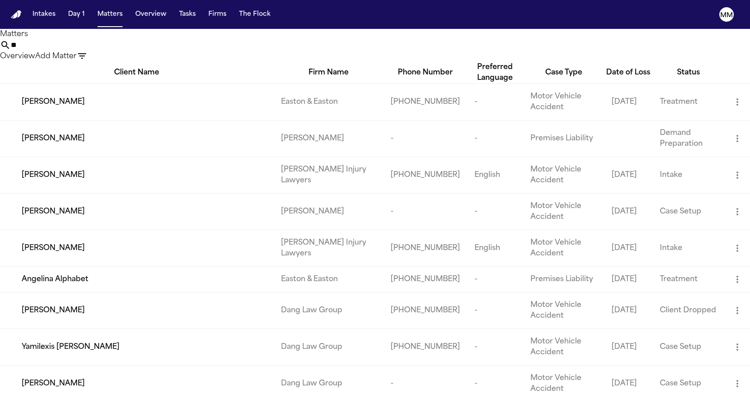
type input "*"
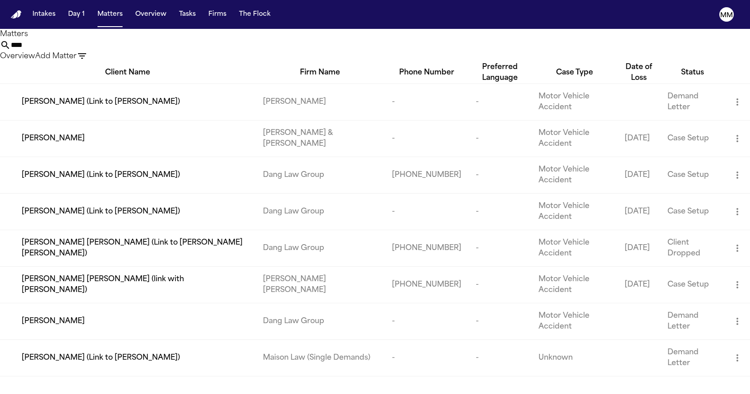
type input "****"
click at [37, 15] on button "Intakes" at bounding box center [44, 14] width 30 height 16
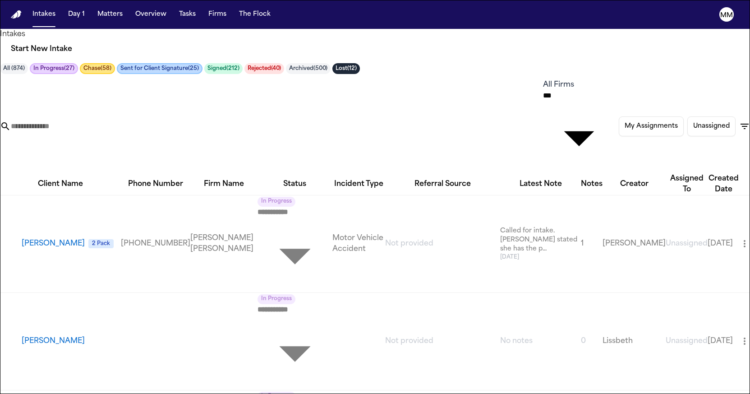
click at [62, 121] on input "text" at bounding box center [47, 126] width 72 height 11
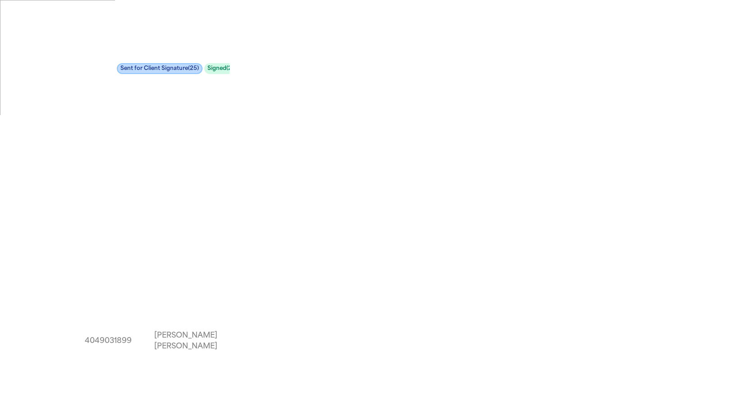
type input "*"
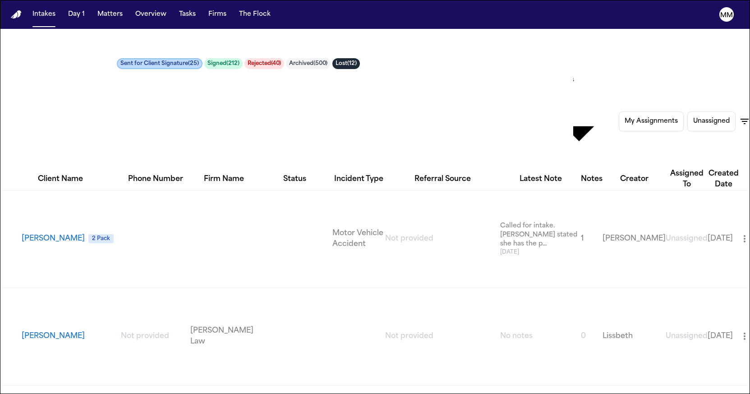
scroll to position [6, 0]
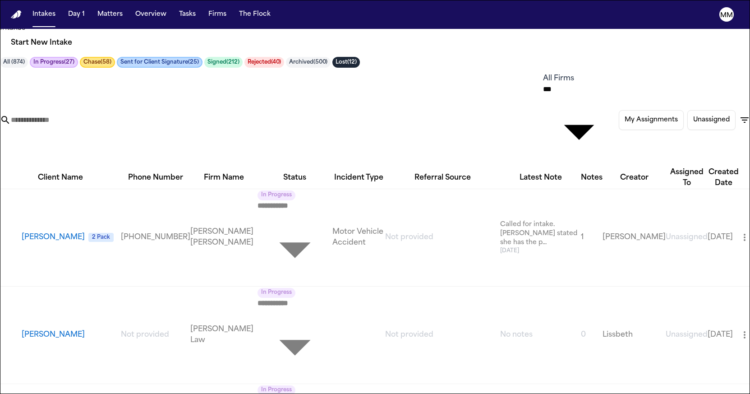
click at [280, 68] on button "Rejected ( 40 )" at bounding box center [264, 62] width 40 height 11
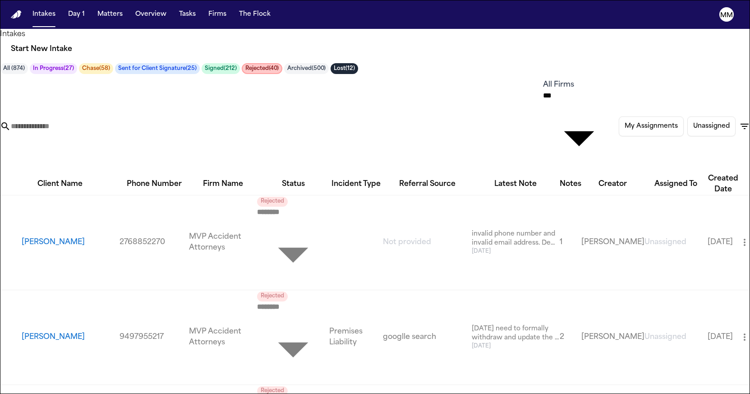
click at [41, 331] on button "[PERSON_NAME]" at bounding box center [53, 336] width 63 height 11
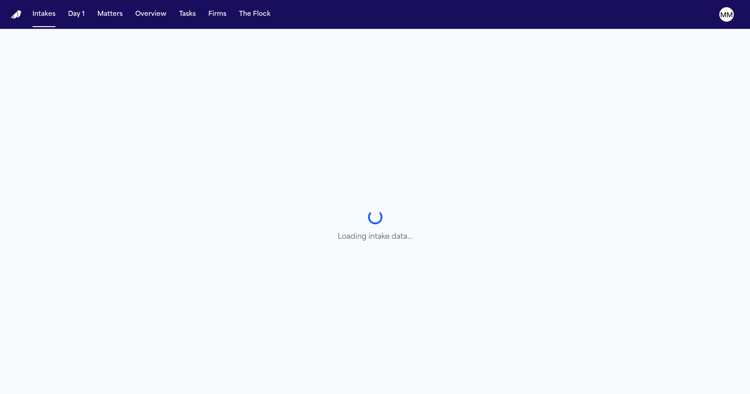
select select "******"
select select "**********"
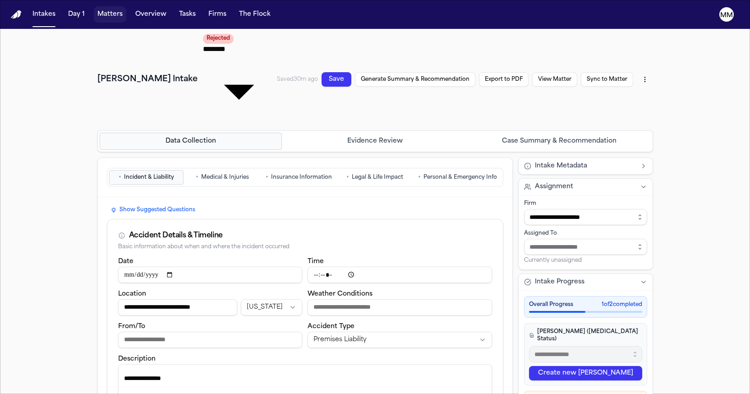
click at [110, 13] on button "Matters" at bounding box center [110, 14] width 32 height 16
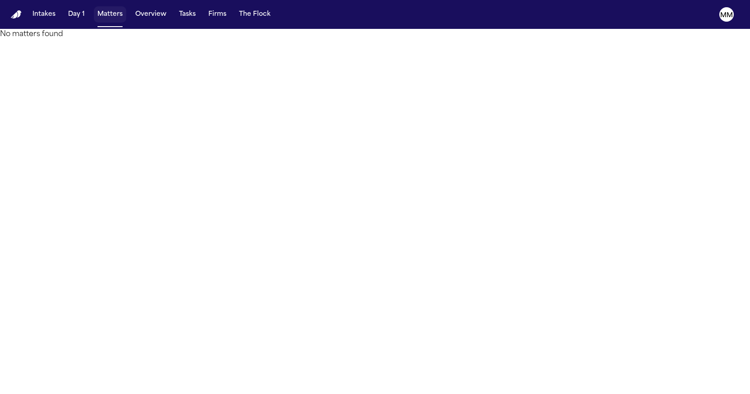
click at [111, 17] on button "Matters" at bounding box center [110, 14] width 32 height 16
click at [52, 17] on button "Intakes" at bounding box center [44, 14] width 30 height 16
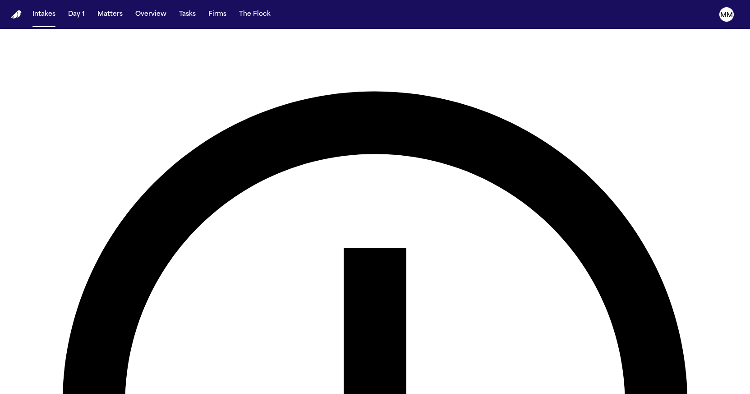
click at [104, 25] on nav "Intakes Day 1 Matters Overview Tasks Firms The Flock MM" at bounding box center [375, 14] width 750 height 29
click at [105, 16] on button "Matters" at bounding box center [110, 14] width 32 height 16
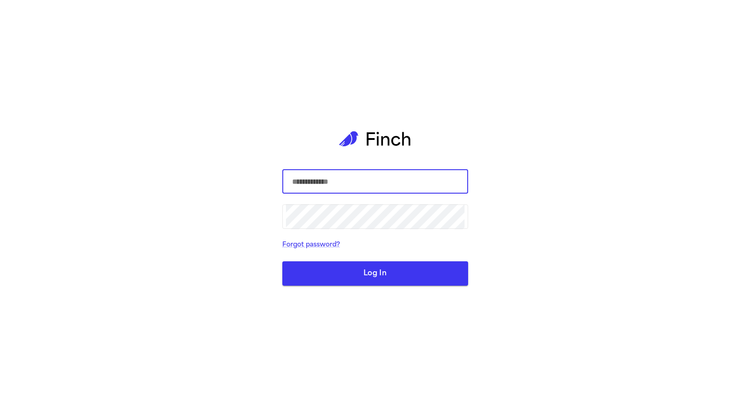
click at [331, 185] on input "text" at bounding box center [375, 181] width 179 height 25
type input "**********"
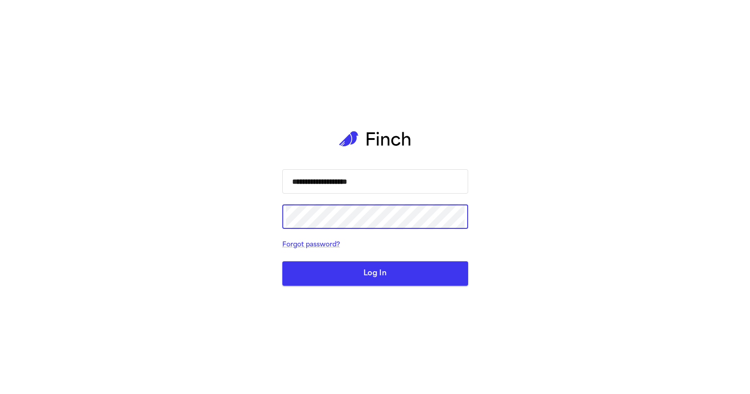
click at [375, 273] on button "Log In" at bounding box center [375, 273] width 186 height 24
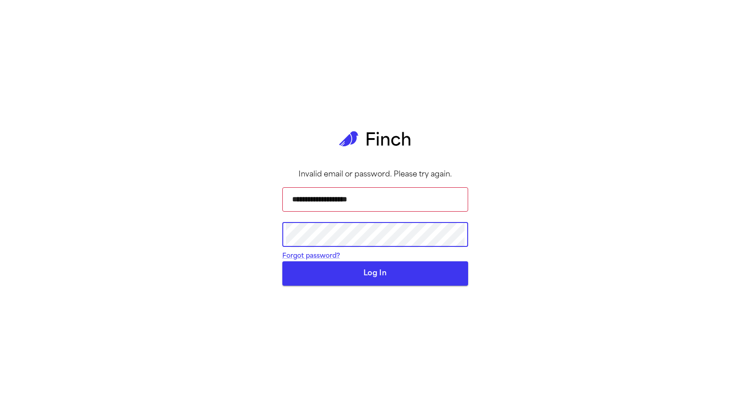
click at [216, 234] on div "**********" at bounding box center [375, 197] width 750 height 394
click at [0, 393] on com-1password-button at bounding box center [0, 394] width 0 height 0
click at [261, 233] on div "**********" at bounding box center [375, 197] width 750 height 394
click at [353, 285] on button "Log In" at bounding box center [375, 273] width 186 height 24
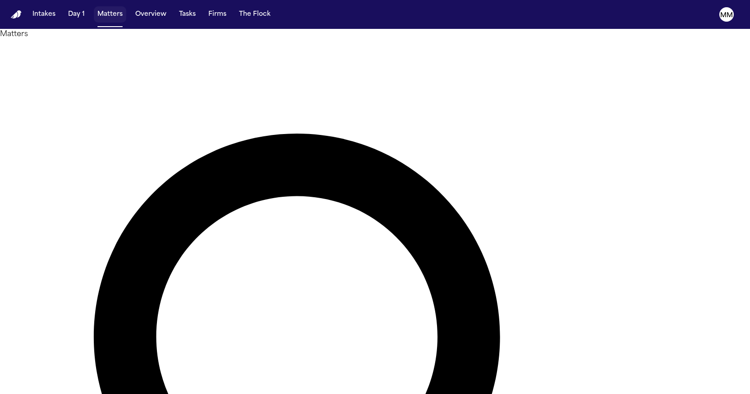
click at [109, 14] on button "Matters" at bounding box center [110, 14] width 32 height 16
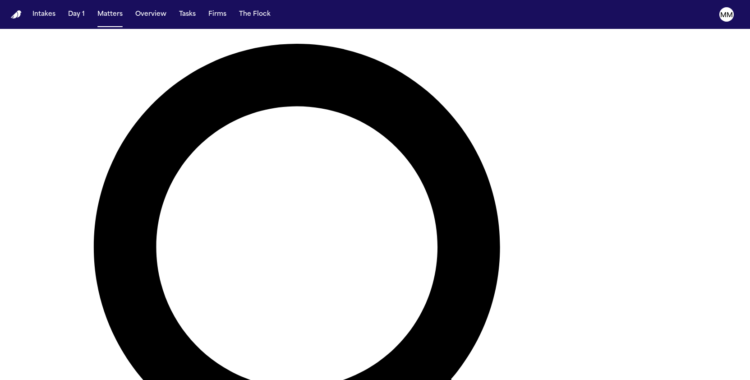
scroll to position [31628, 0]
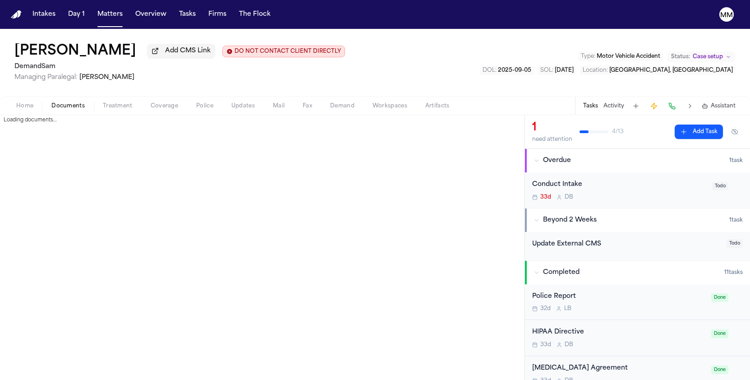
click at [66, 110] on span "Documents" at bounding box center [67, 105] width 33 height 7
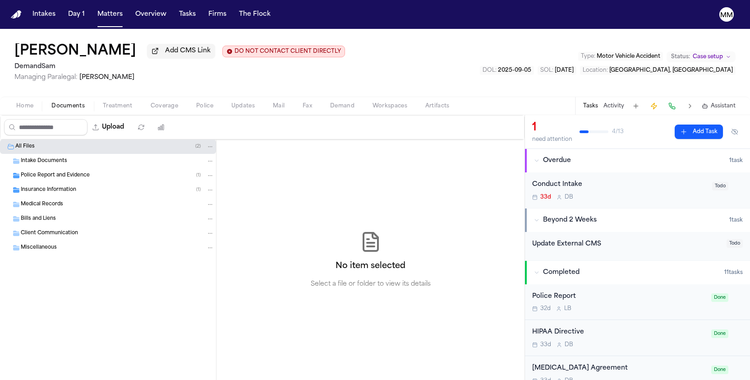
click at [57, 176] on span "Police Report and Evidence" at bounding box center [55, 176] width 69 height 8
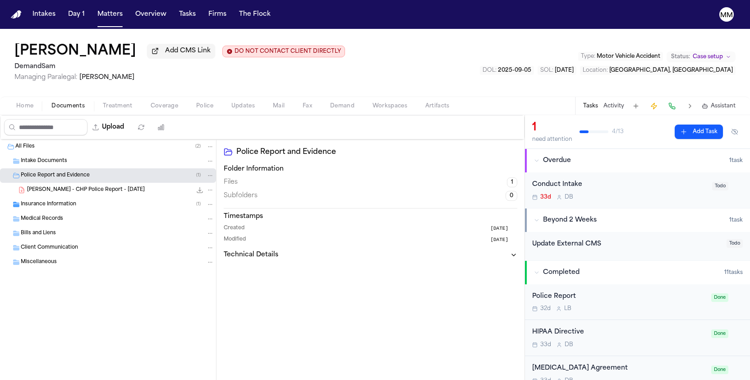
click at [57, 193] on span "[PERSON_NAME] - CHP Police Report - [DATE]" at bounding box center [86, 190] width 118 height 8
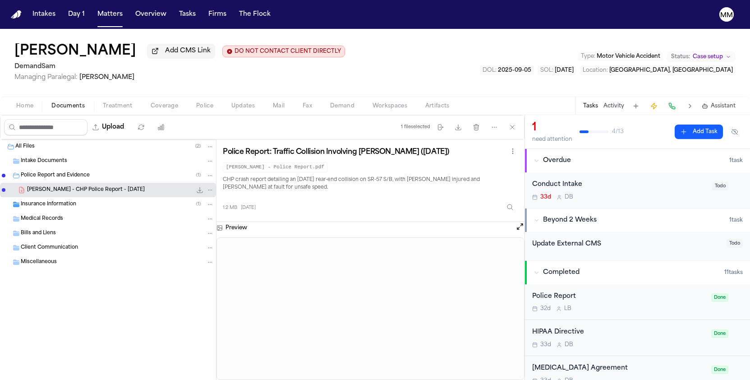
click at [520, 229] on button "Open preview" at bounding box center [519, 226] width 9 height 9
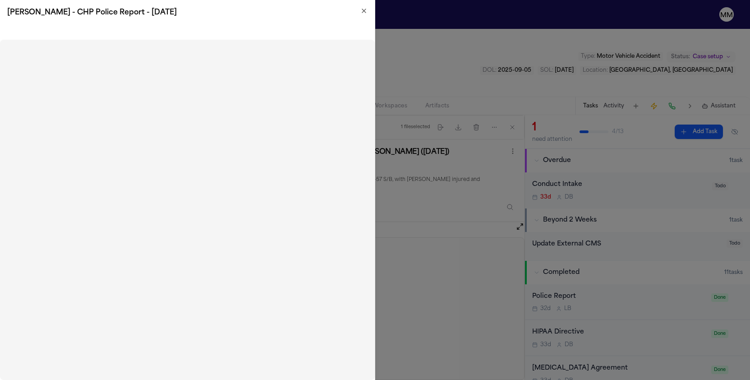
click at [362, 9] on icon "button" at bounding box center [364, 11] width 4 height 4
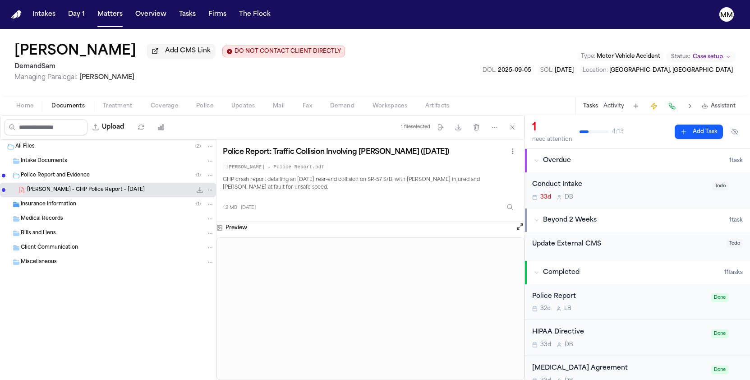
click at [33, 164] on span "Intake Documents" at bounding box center [44, 161] width 46 height 8
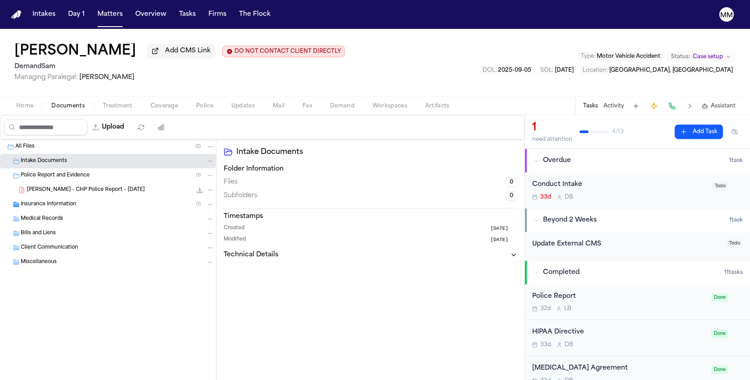
click at [34, 202] on span "Insurance Information" at bounding box center [48, 205] width 55 height 8
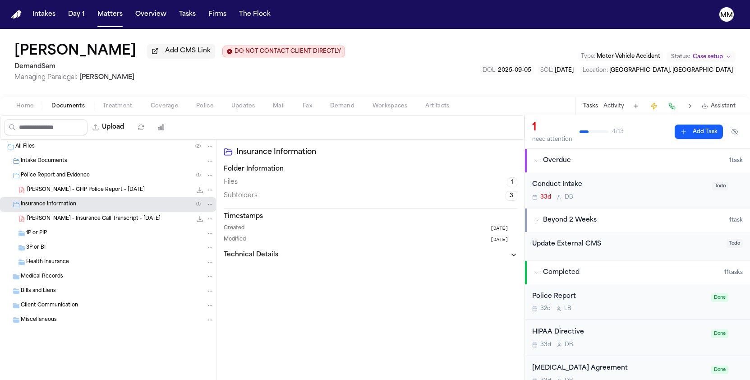
click at [44, 216] on div "[PERSON_NAME] - Insurance Call Transcript - [DATE] 44.6 KB • PDF" at bounding box center [120, 218] width 187 height 9
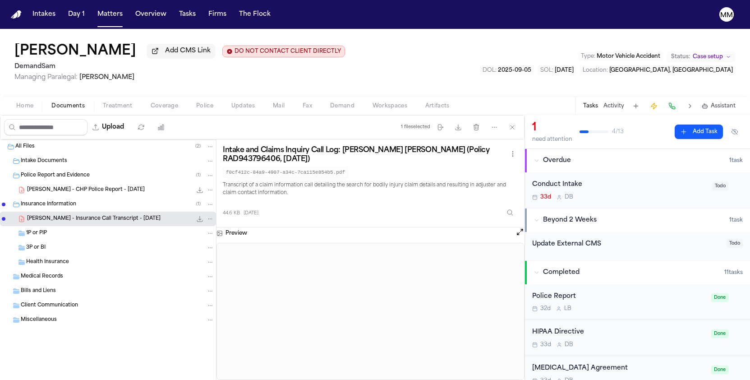
click at [209, 221] on icon "File: B. Absher - Insurance Call Transcript - 9.10.25" at bounding box center [210, 219] width 6 height 6
click at [195, 257] on button "Move" at bounding box center [210, 254] width 62 height 16
select select "**********"
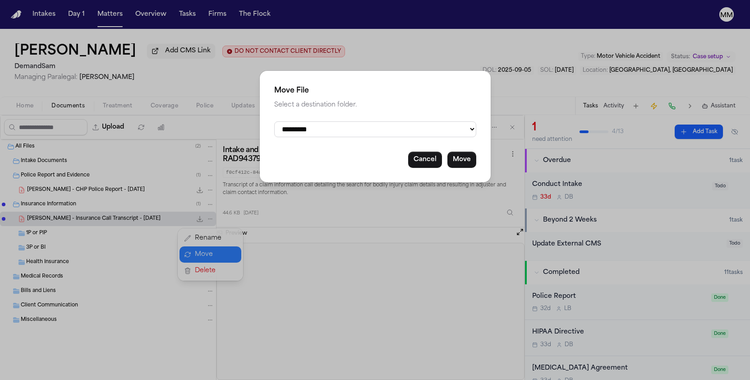
drag, startPoint x: 129, startPoint y: 238, endPoint x: 165, endPoint y: 231, distance: 36.7
click at [129, 238] on div "**********" at bounding box center [375, 190] width 750 height 380
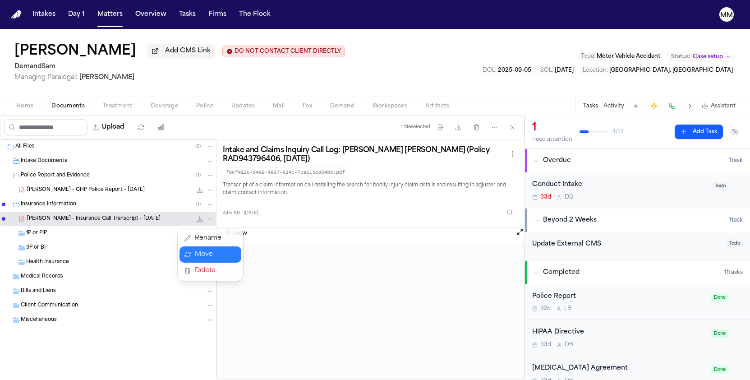
click at [202, 221] on div "File: B. Absher - Insurance Call Transcript - 9.10.25" at bounding box center [204, 218] width 19 height 9
click at [199, 222] on icon "File: B. Absher - Insurance Call Transcript - 9.10.25" at bounding box center [199, 218] width 7 height 7
click at [107, 15] on button "Matters" at bounding box center [110, 14] width 32 height 16
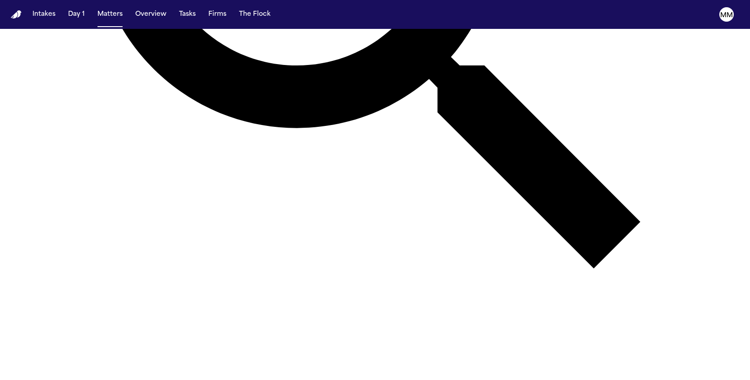
scroll to position [414, 0]
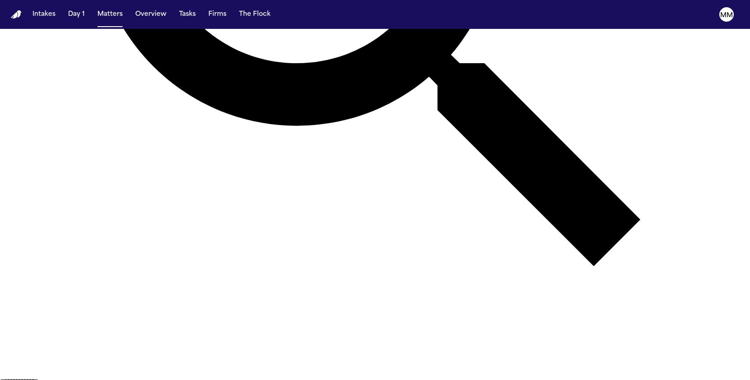
click at [641, 18] on nav "Intakes Day 1 Matters Overview Tasks Firms The Flock MM" at bounding box center [375, 14] width 750 height 29
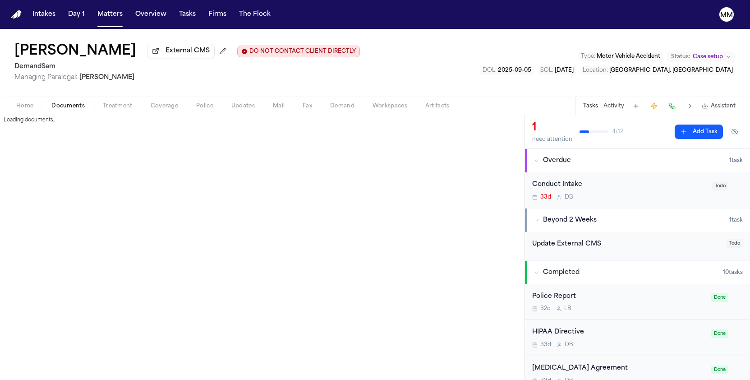
click at [74, 110] on span "Documents" at bounding box center [67, 105] width 33 height 7
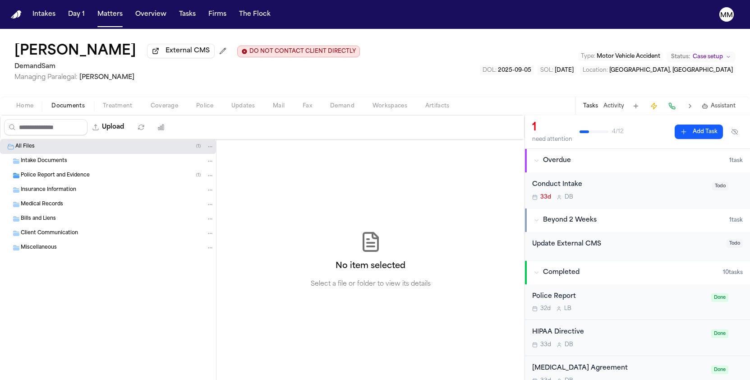
click at [47, 178] on span "Police Report and Evidence" at bounding box center [55, 176] width 69 height 8
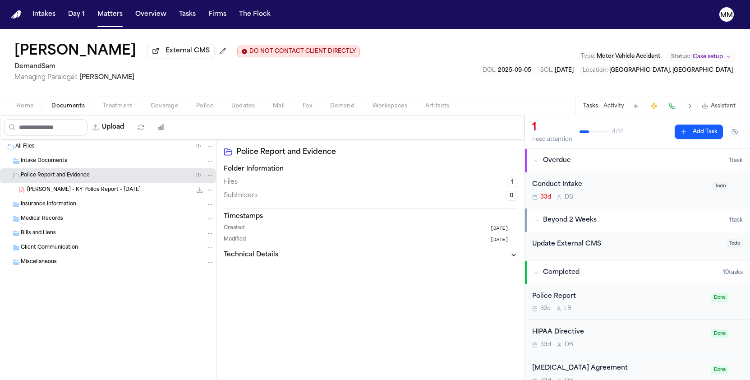
click at [44, 194] on span "[PERSON_NAME] - KY Police Report - [DATE]" at bounding box center [84, 190] width 114 height 8
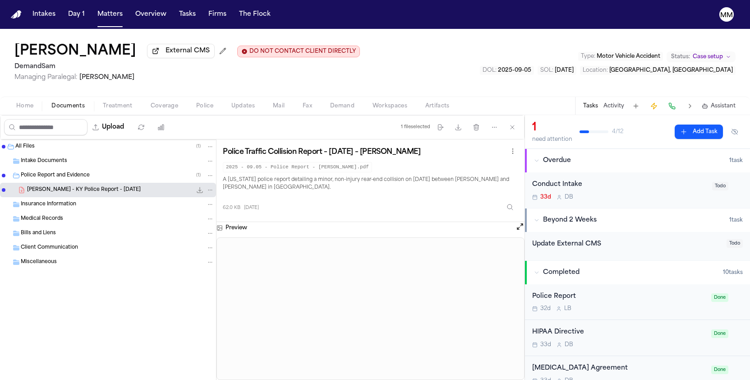
click at [44, 208] on div "Insurance Information" at bounding box center [117, 204] width 193 height 8
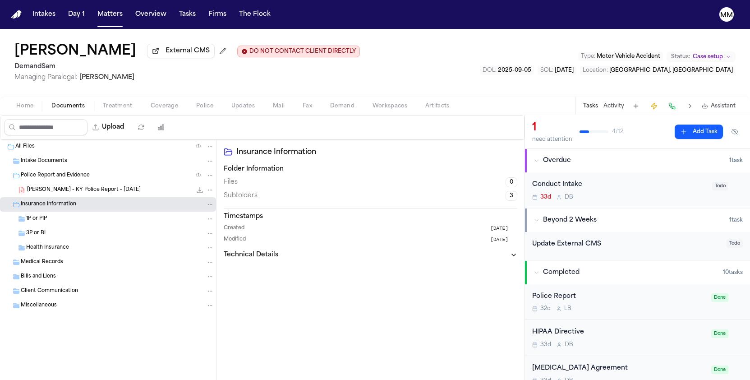
click at [30, 221] on span "1P or PIP" at bounding box center [36, 219] width 21 height 8
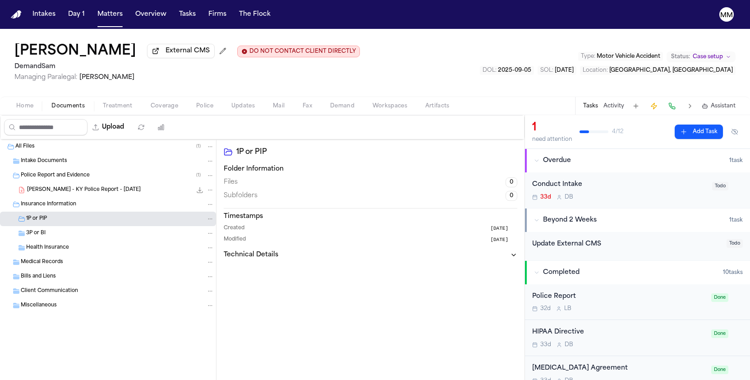
click at [46, 203] on span "Insurance Information" at bounding box center [48, 205] width 55 height 8
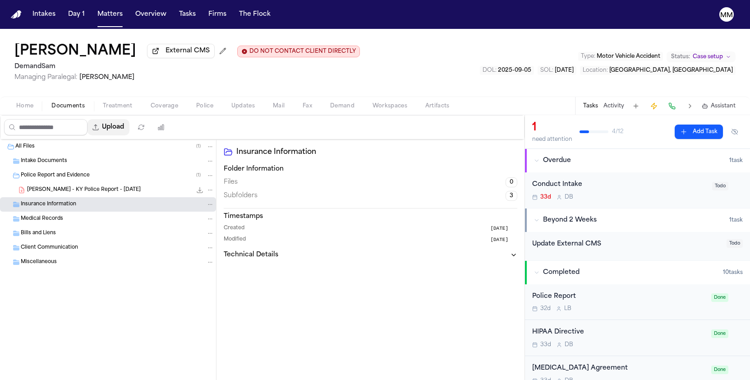
click at [129, 129] on button "Upload" at bounding box center [108, 127] width 42 height 16
select select "**********"
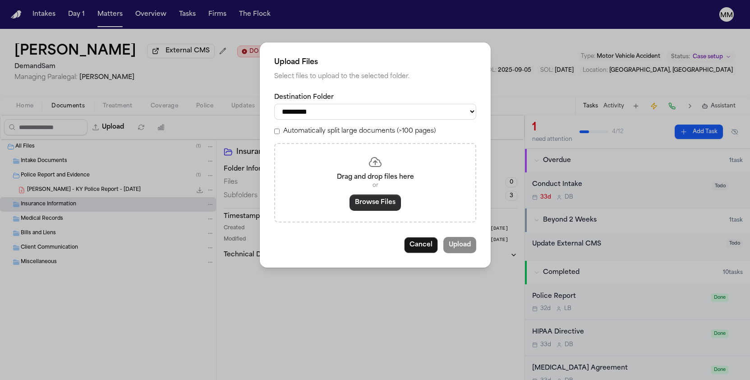
click at [357, 203] on button "Browse Files" at bounding box center [374, 202] width 51 height 16
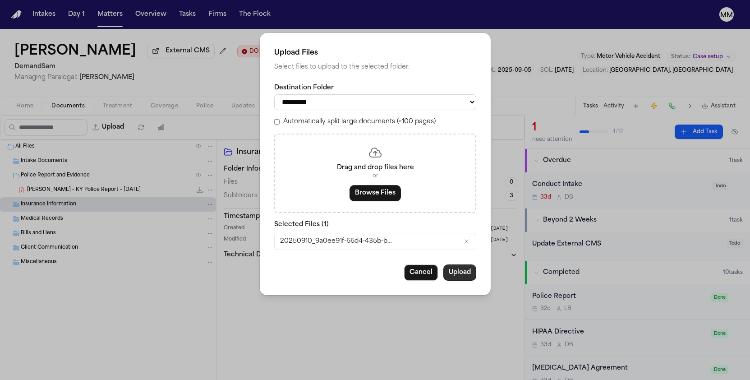
click at [452, 275] on button "Upload" at bounding box center [459, 272] width 33 height 16
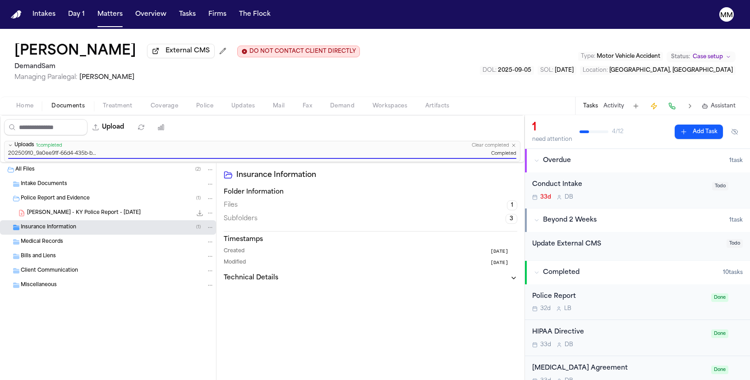
click at [26, 201] on span "Police Report and Evidence" at bounding box center [55, 199] width 69 height 8
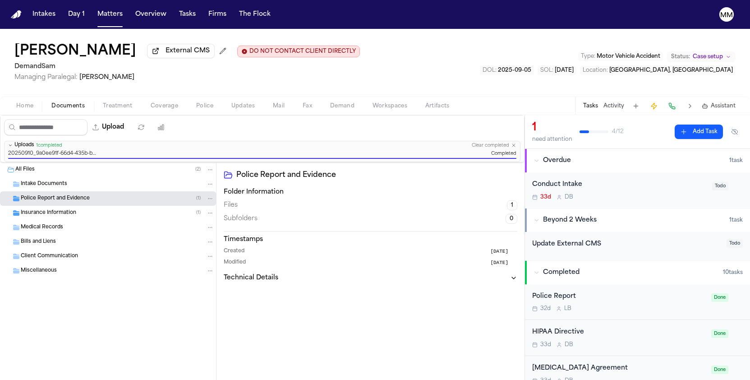
click at [28, 214] on span "Insurance Information" at bounding box center [48, 213] width 55 height 8
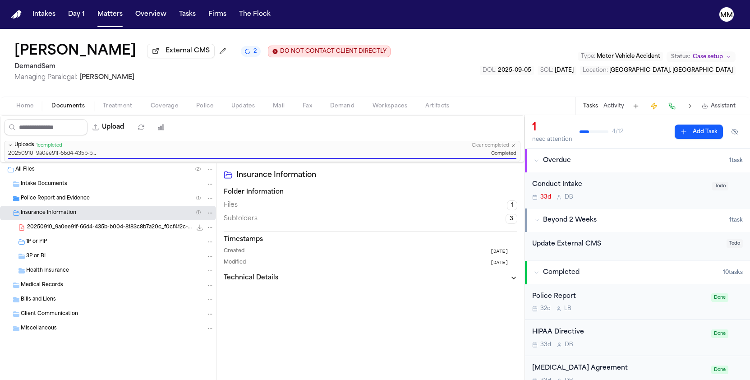
click at [253, 55] on span "2" at bounding box center [255, 51] width 4 height 7
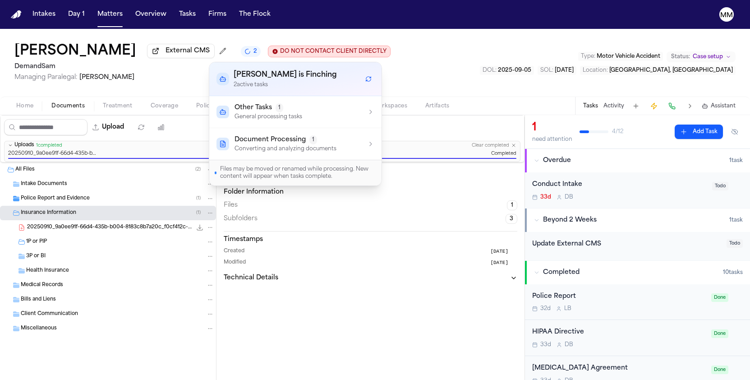
click at [286, 116] on p "General processing tasks" at bounding box center [268, 116] width 68 height 7
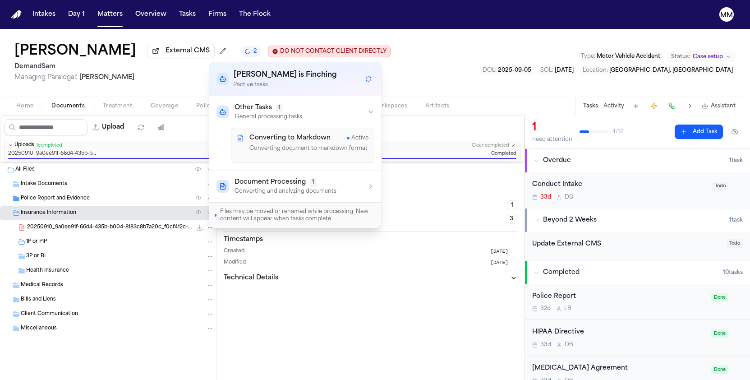
click at [290, 188] on p "Converting and analyzing documents" at bounding box center [285, 191] width 102 height 7
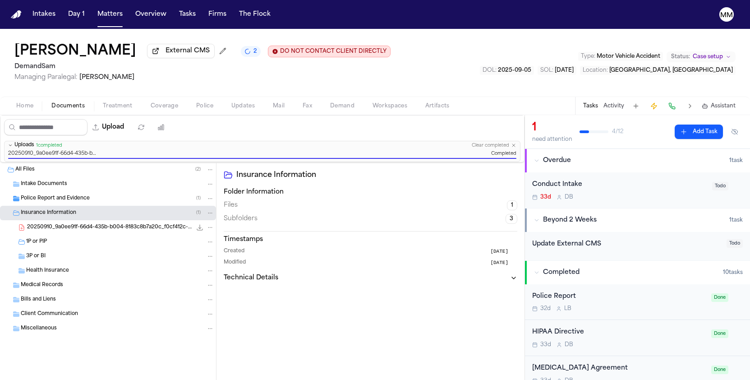
click at [188, 88] on div "[PERSON_NAME] External CMS 2 DO NOT CONTACT CLIENT DIRECTLY DO NOT CONTACT Dema…" at bounding box center [375, 63] width 750 height 68
click at [35, 173] on div "All Files ( 2 )" at bounding box center [114, 169] width 199 height 8
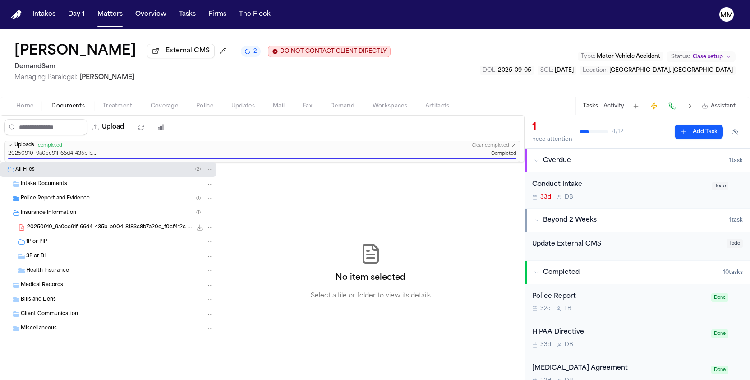
click at [35, 182] on span "Intake Documents" at bounding box center [44, 184] width 46 height 8
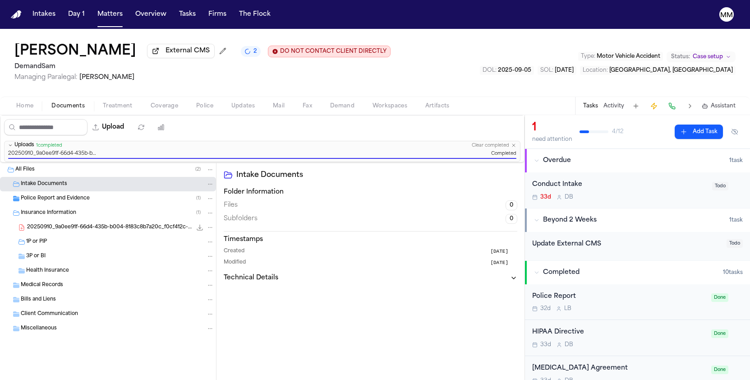
click at [38, 202] on span "Police Report and Evidence" at bounding box center [55, 199] width 69 height 8
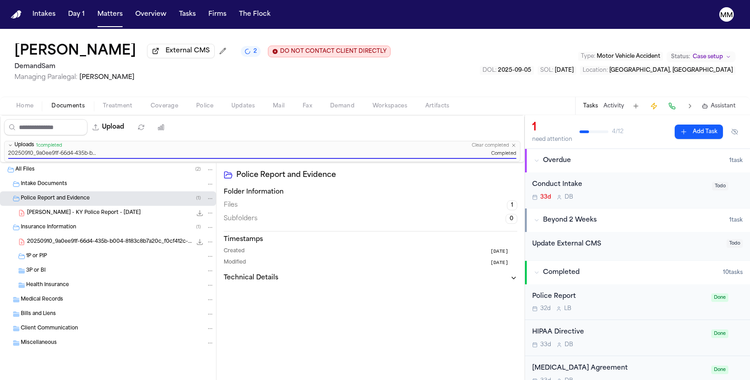
click at [38, 215] on span "[PERSON_NAME] - KY Police Report - [DATE]" at bounding box center [84, 213] width 114 height 8
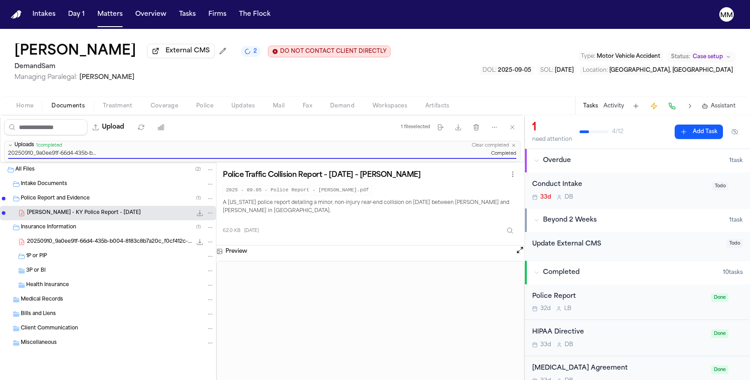
click at [165, 55] on span "External CMS" at bounding box center [187, 50] width 44 height 9
